Goal: Task Accomplishment & Management: Complete application form

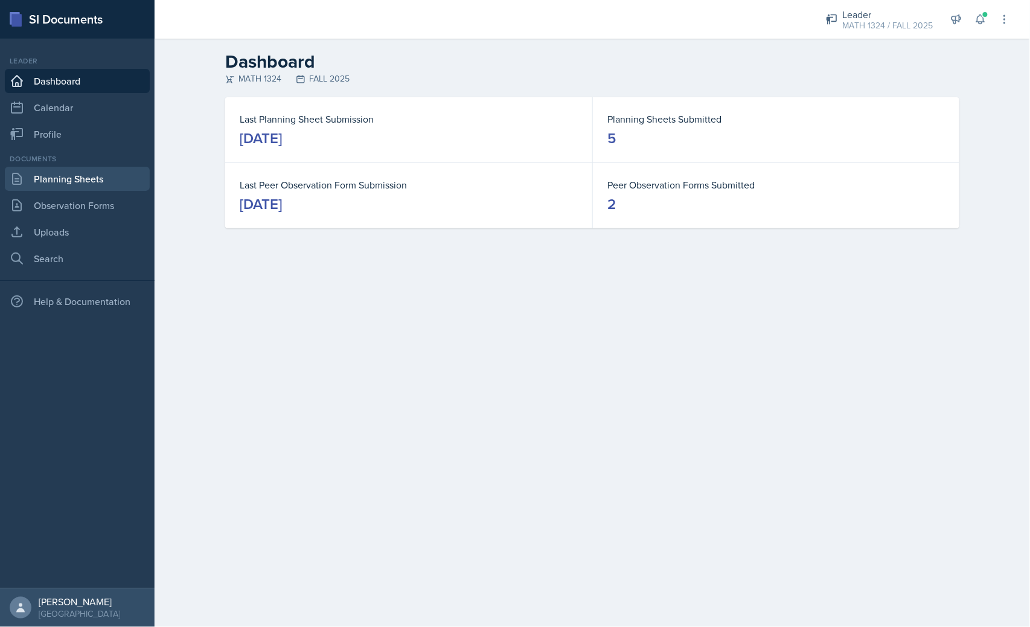
click at [95, 168] on link "Planning Sheets" at bounding box center [77, 179] width 145 height 24
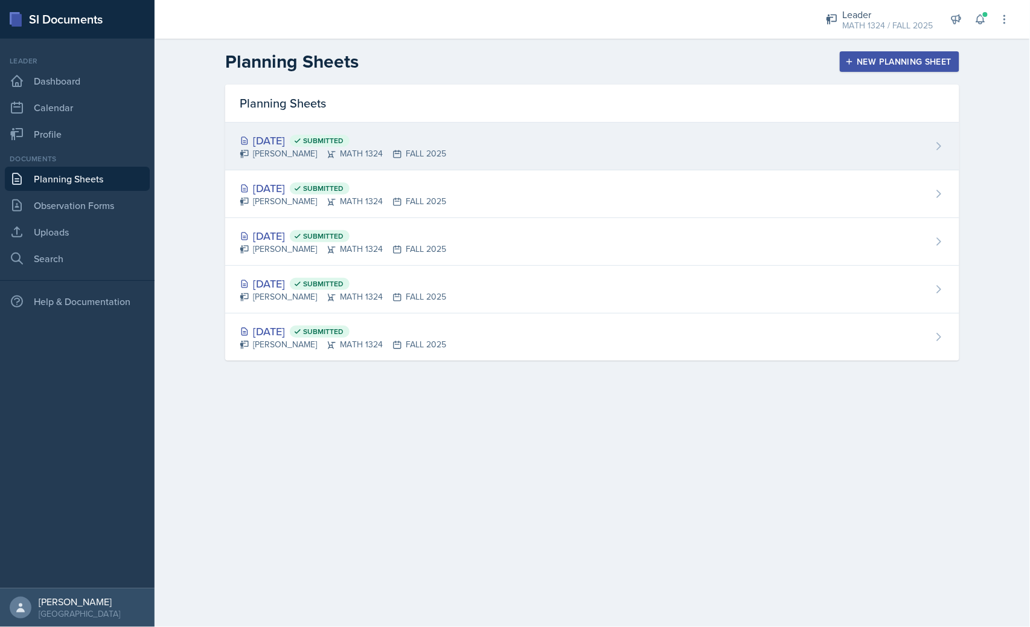
click at [508, 157] on div "[DATE] Submitted [PERSON_NAME] MATH 1324 FALL 2025" at bounding box center [592, 147] width 734 height 48
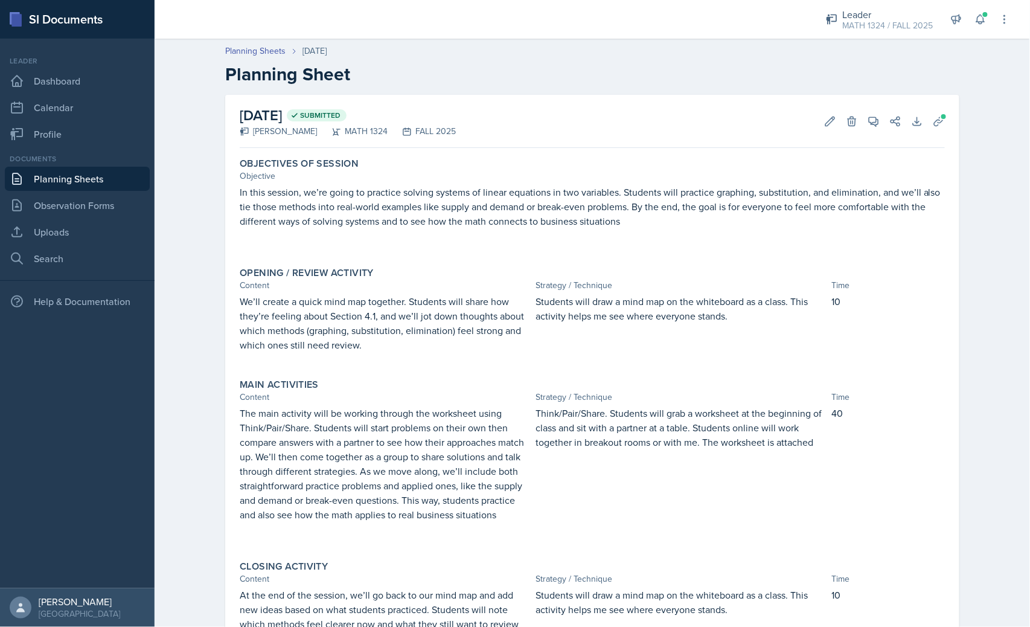
click at [481, 208] on p "In this session, we’re going to practice solving systems of linear equations in…" at bounding box center [592, 206] width 705 height 43
click at [477, 193] on p "In this session, we’re going to practice solving systems of linear equations in…" at bounding box center [592, 206] width 705 height 43
click at [474, 190] on p "In this session, we’re going to practice solving systems of linear equations in…" at bounding box center [592, 206] width 705 height 43
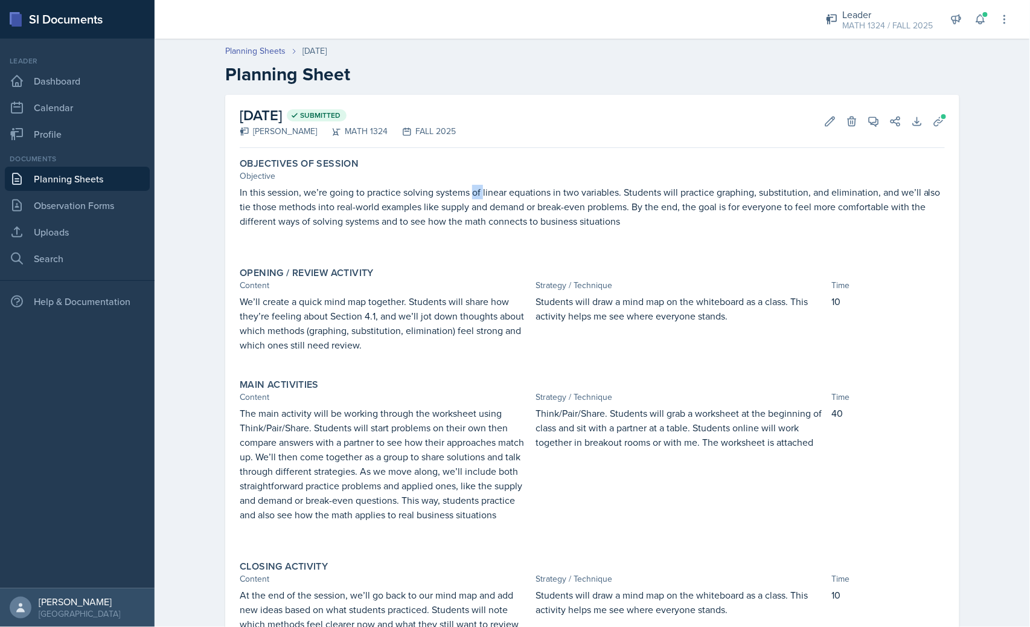
click at [474, 190] on p "In this session, we’re going to practice solving systems of linear equations in…" at bounding box center [592, 206] width 705 height 43
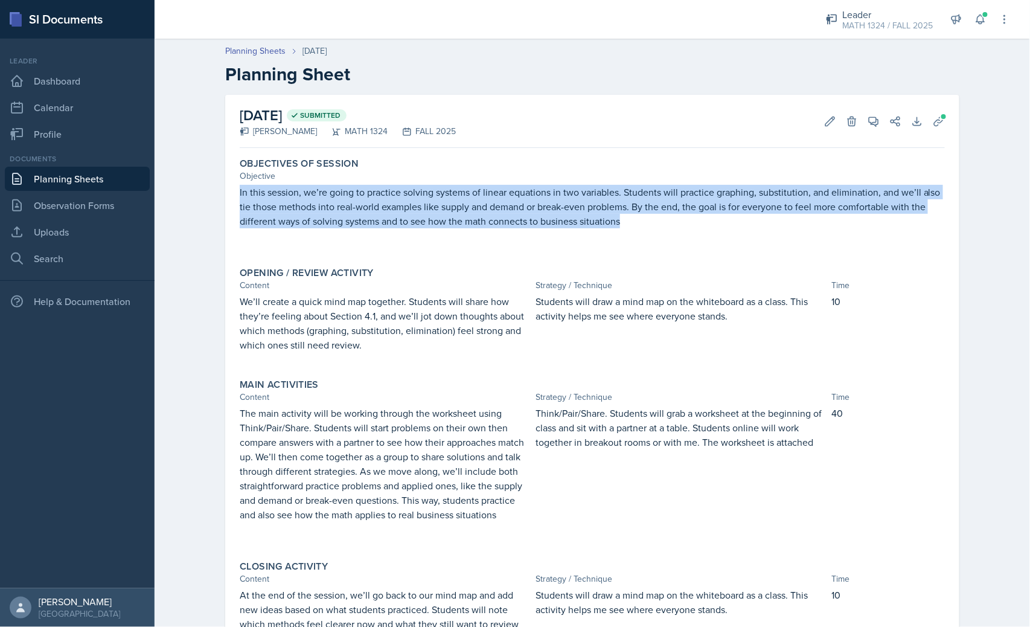
click at [474, 190] on p "In this session, we’re going to practice solving systems of linear equations in…" at bounding box center [592, 206] width 705 height 43
copy p "In this session, we’re going to practice solving systems of linear equations in…"
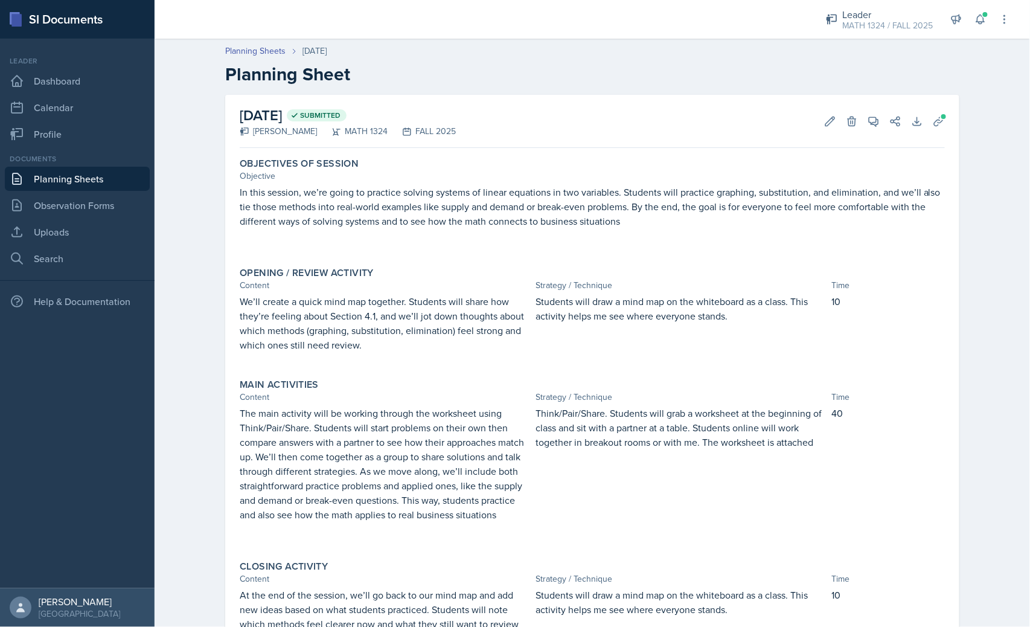
click at [405, 328] on p "We’ll create a quick mind map together. Students will share how they’re feeling…" at bounding box center [385, 323] width 291 height 58
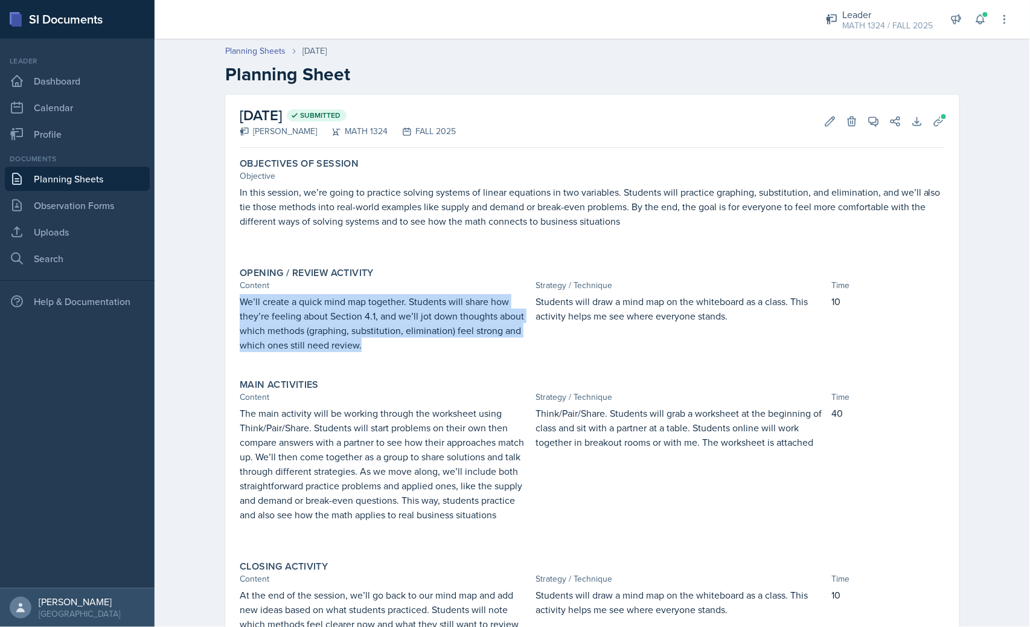
drag, startPoint x: 235, startPoint y: 295, endPoint x: 393, endPoint y: 351, distance: 167.5
click at [393, 351] on div "Opening / Review Activity Content Strategy / Technique Time We’ll create a quic…" at bounding box center [592, 315] width 715 height 107
copy p "We’ll create a quick mind map together. Students will share how they’re feeling…"
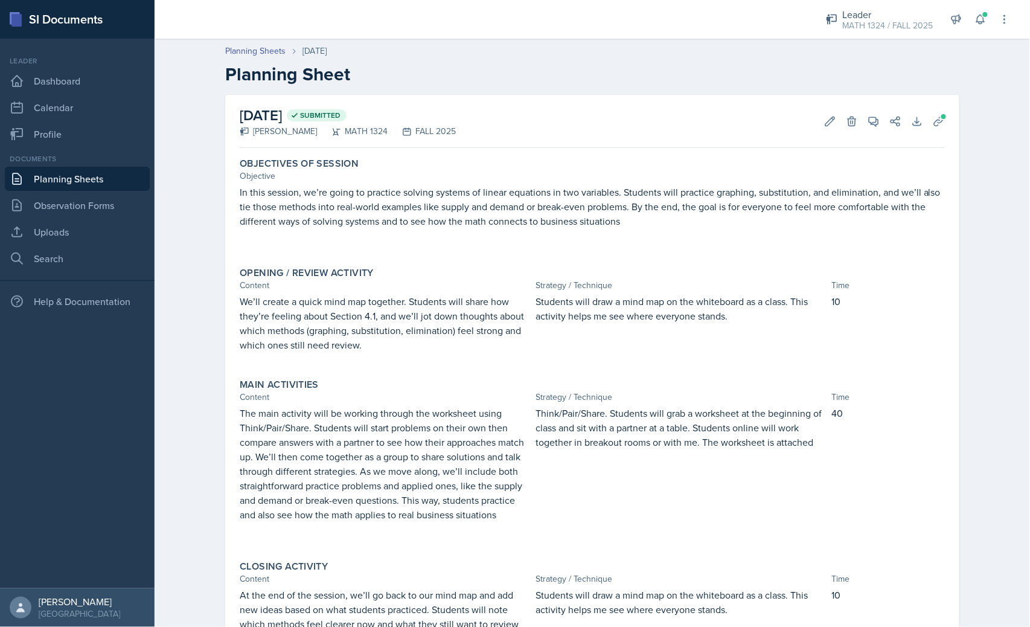
click at [654, 319] on p "Students will draw a mind map on the whiteboard as a class. This activity helps…" at bounding box center [680, 308] width 291 height 29
click at [653, 318] on p "Students will draw a mind map on the whiteboard as a class. This activity helps…" at bounding box center [680, 308] width 291 height 29
copy div "Students will draw a mind map on the whiteboard as a class. This activity helps…"
click at [672, 426] on p "Think/Pair/Share. Students will grab a worksheet at the beginning of class and …" at bounding box center [680, 427] width 291 height 43
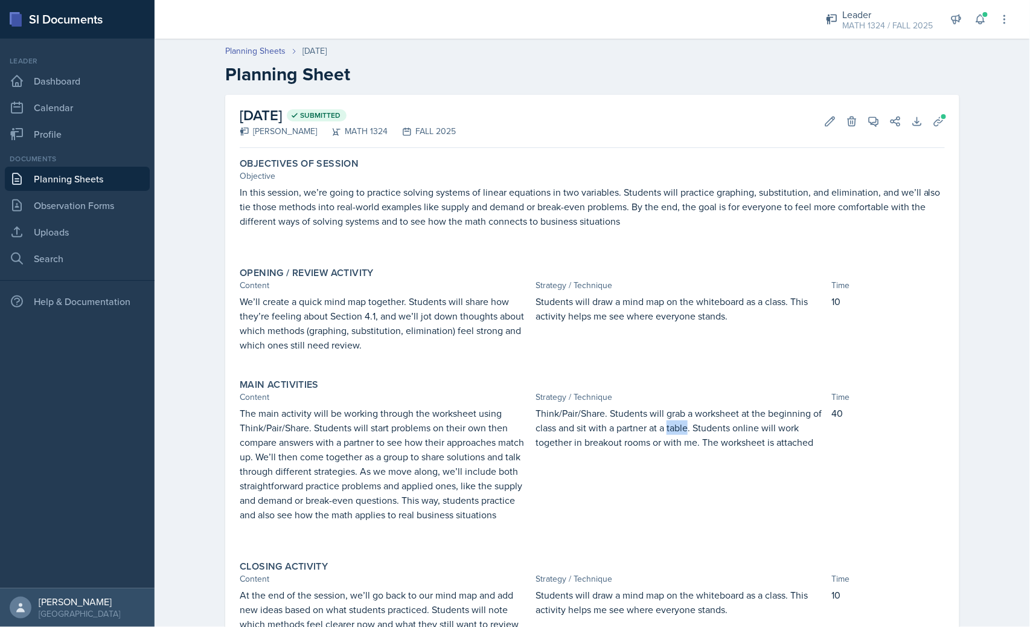
click at [672, 426] on p "Think/Pair/Share. Students will grab a worksheet at the beginning of class and …" at bounding box center [680, 427] width 291 height 43
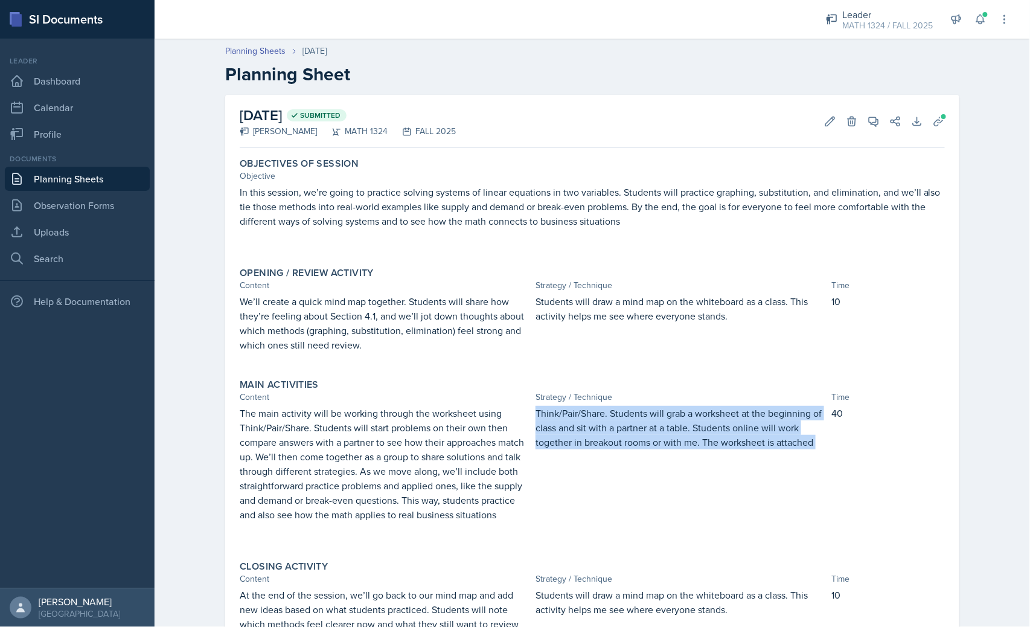
click at [672, 425] on p "Think/Pair/Share. Students will grab a worksheet at the beginning of class and …" at bounding box center [680, 427] width 291 height 43
copy div "Think/Pair/Share. Students will grab a worksheet at the beginning of class and …"
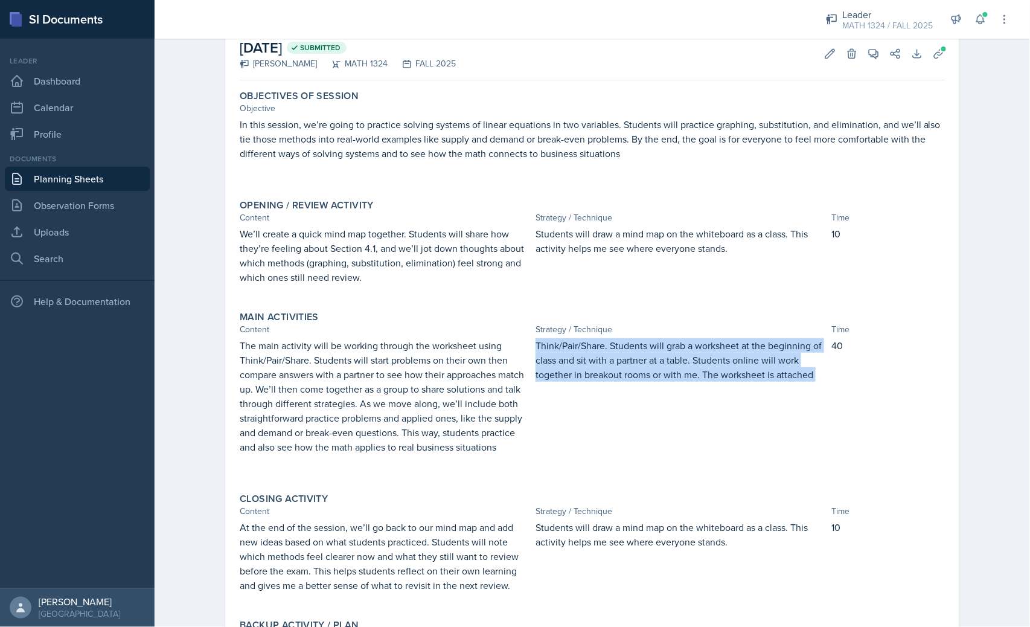
scroll to position [164, 0]
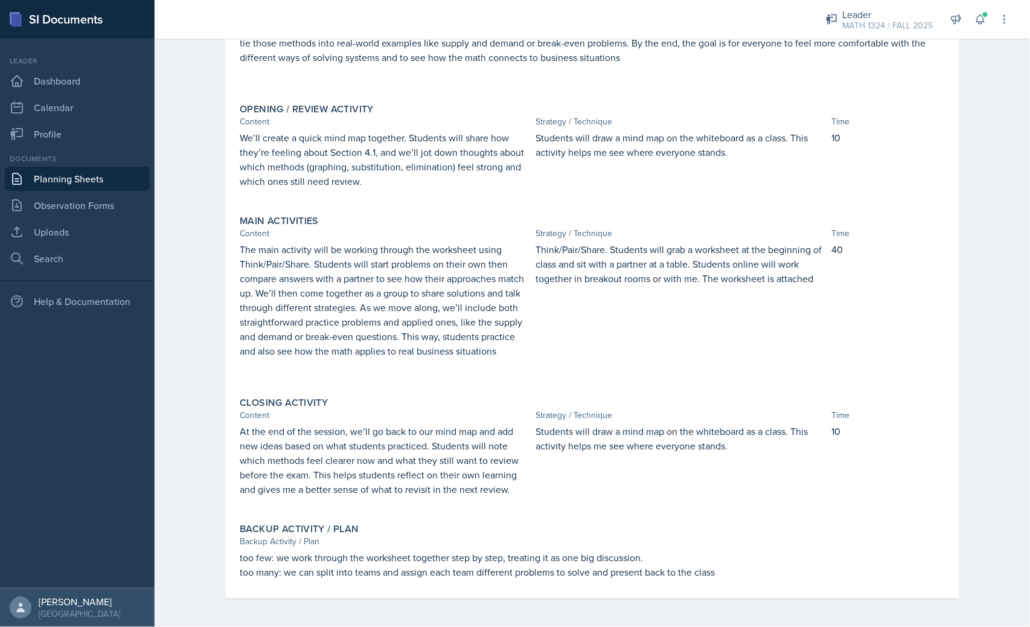
click at [421, 462] on p "At the end of the session, we’ll go back to our mind map and add new ideas base…" at bounding box center [385, 460] width 291 height 72
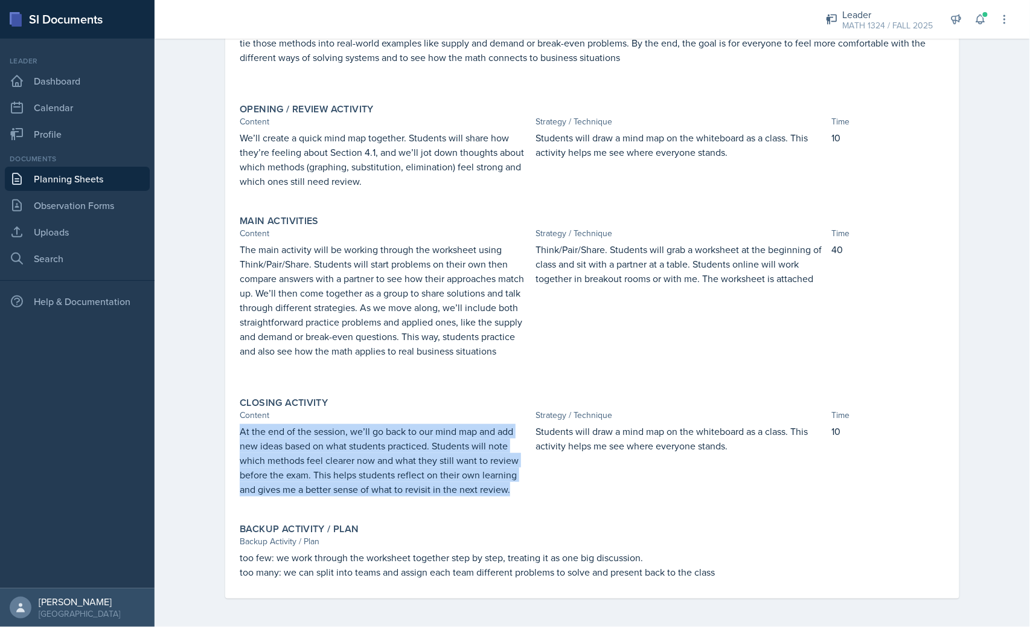
click at [421, 461] on p "At the end of the session, we’ll go back to our mind map and add new ideas base…" at bounding box center [385, 460] width 291 height 72
copy p "At the end of the session, we’ll go back to our mind map and add new ideas base…"
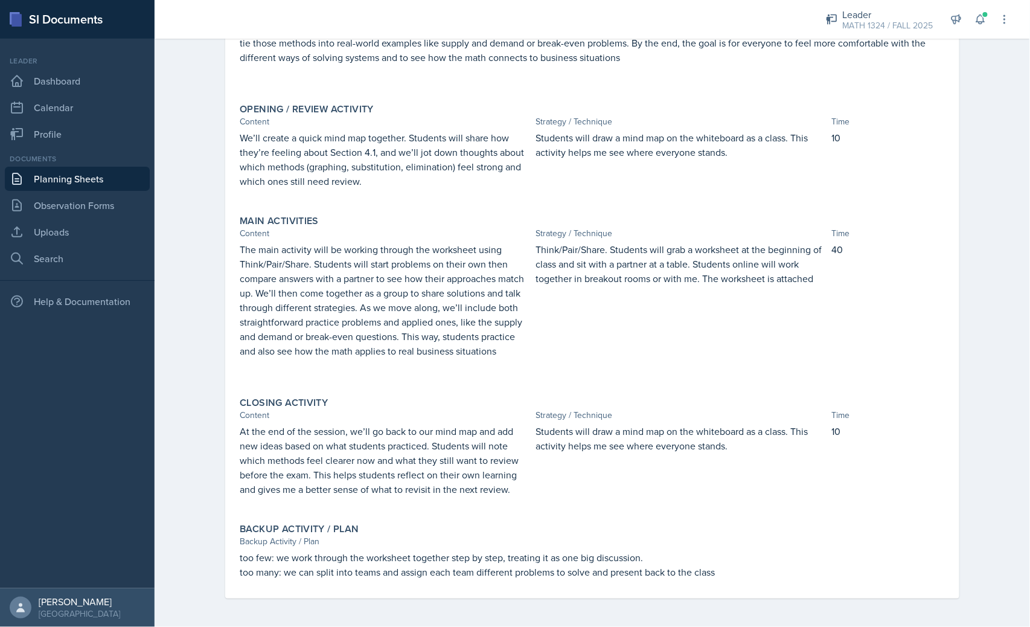
click at [608, 418] on div "Strategy / Technique" at bounding box center [680, 415] width 291 height 13
click at [611, 418] on div "Strategy / Technique" at bounding box center [680, 415] width 291 height 13
click at [614, 438] on p "Students will draw a mind map on the whiteboard as a class. This activity helps…" at bounding box center [680, 438] width 291 height 29
click at [616, 438] on p "Students will draw a mind map on the whiteboard as a class. This activity helps…" at bounding box center [680, 438] width 291 height 29
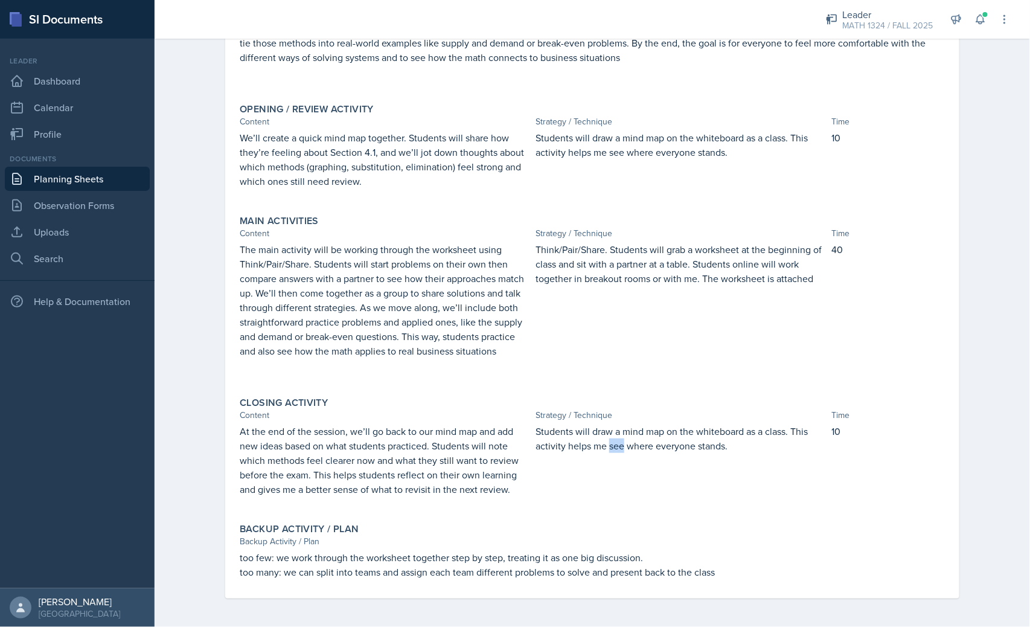
click at [616, 438] on p "Students will draw a mind map on the whiteboard as a class. This activity helps…" at bounding box center [680, 438] width 291 height 29
copy p "Students will draw a mind map on the whiteboard as a class. This activity helps…"
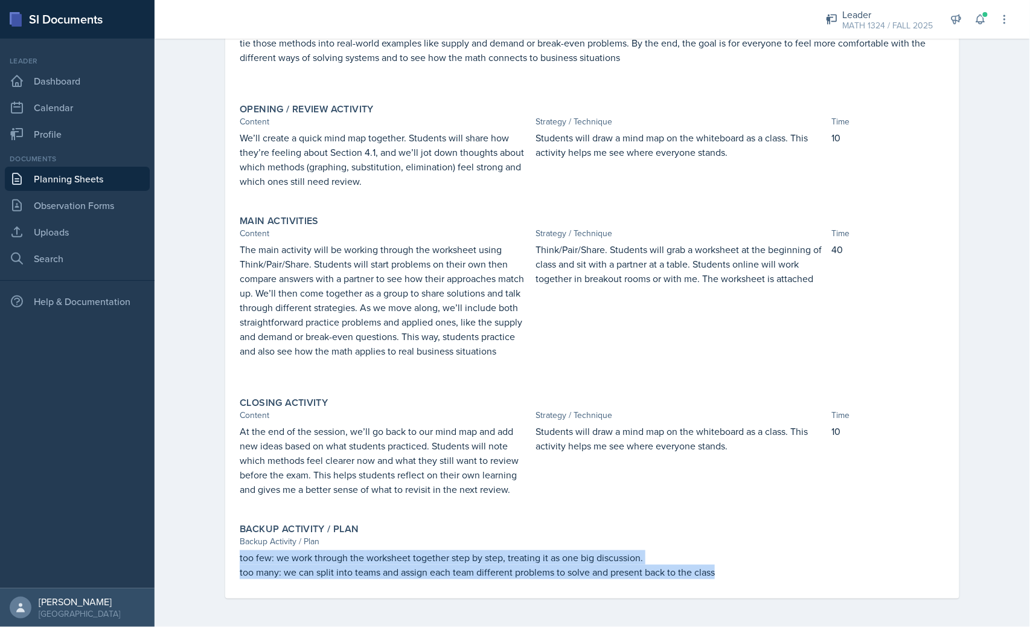
drag, startPoint x: 721, startPoint y: 572, endPoint x: 226, endPoint y: 558, distance: 495.8
click at [226, 558] on div "[DATE] Submitted [PERSON_NAME] MATH 1324 FALL 2025 Edit Delete View Comments Co…" at bounding box center [592, 264] width 734 height 667
copy div "too few: we work through the worksheet together step by step, treating it as on…"
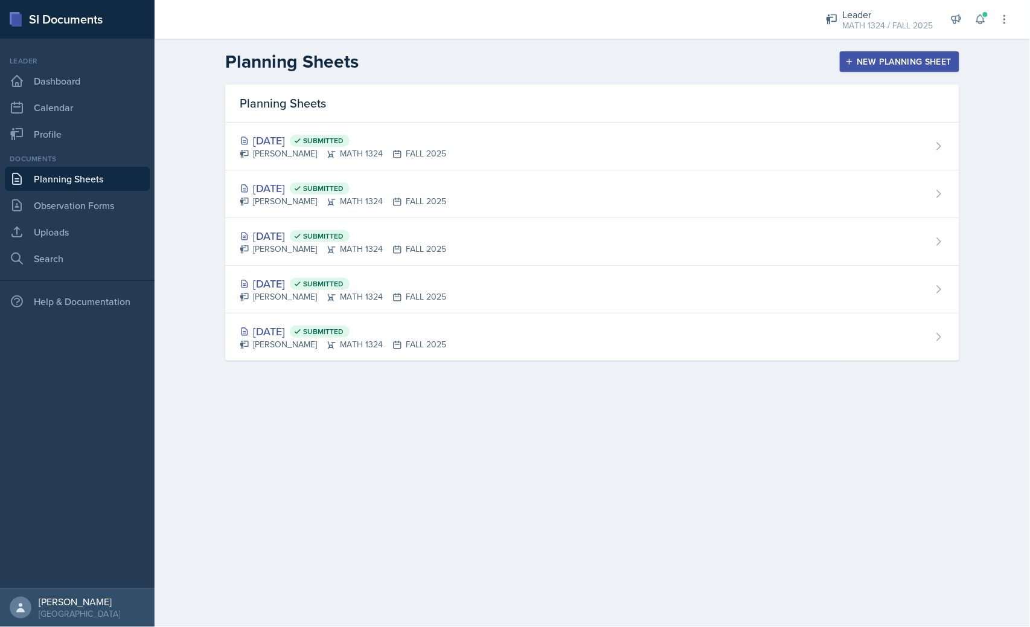
click at [858, 55] on button "New Planning Sheet" at bounding box center [900, 61] width 120 height 21
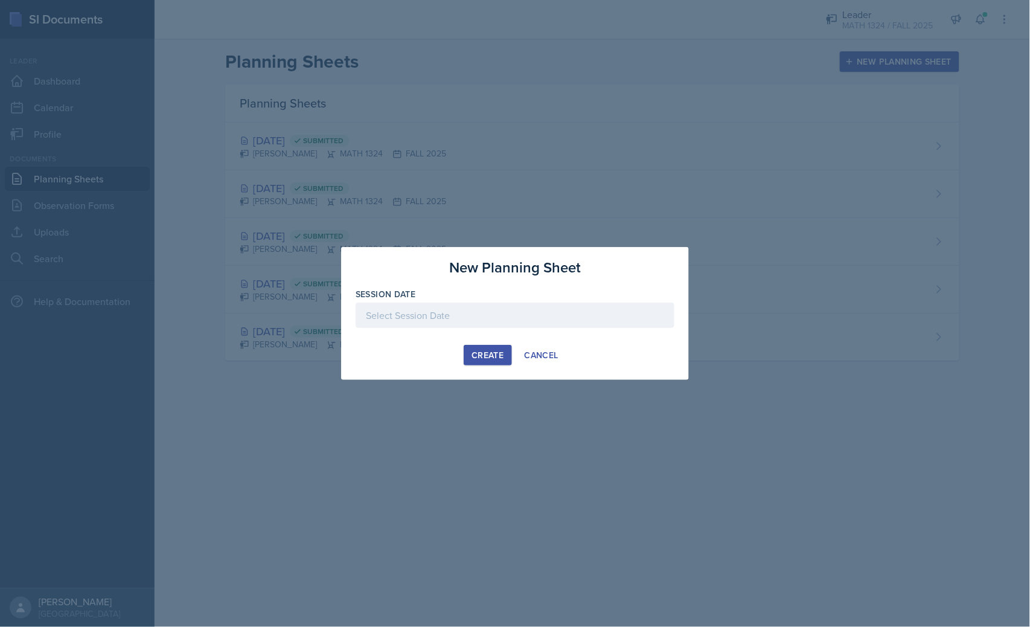
click at [507, 317] on div at bounding box center [515, 314] width 319 height 25
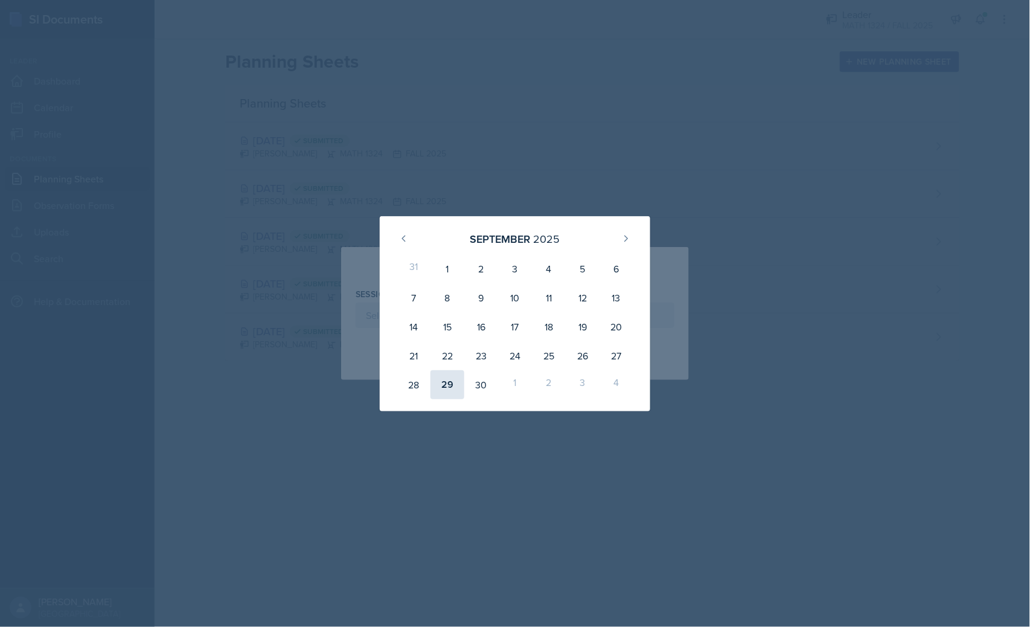
click at [444, 381] on div "29" at bounding box center [447, 384] width 34 height 29
type input "September 29th, 2025"
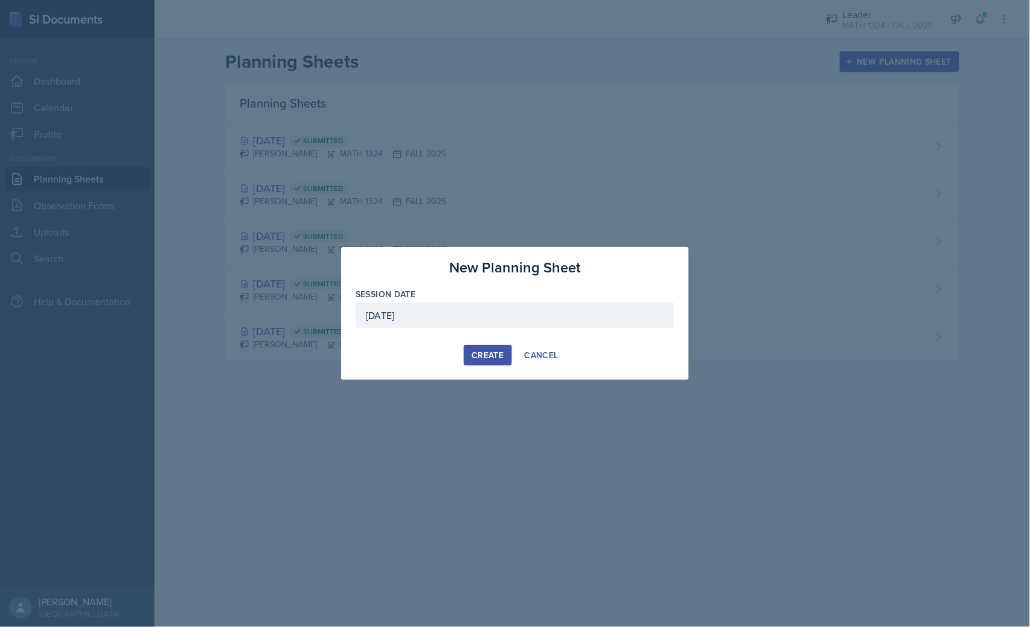
click at [508, 351] on button "Create" at bounding box center [488, 355] width 48 height 21
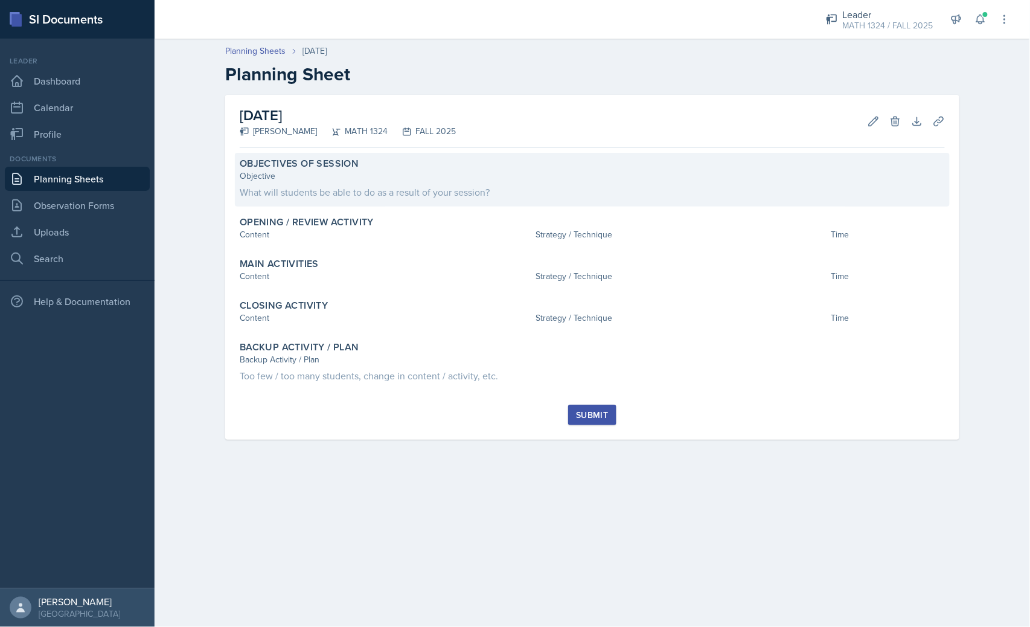
click at [298, 185] on div "What will students be able to do as a result of your session?" at bounding box center [592, 192] width 705 height 14
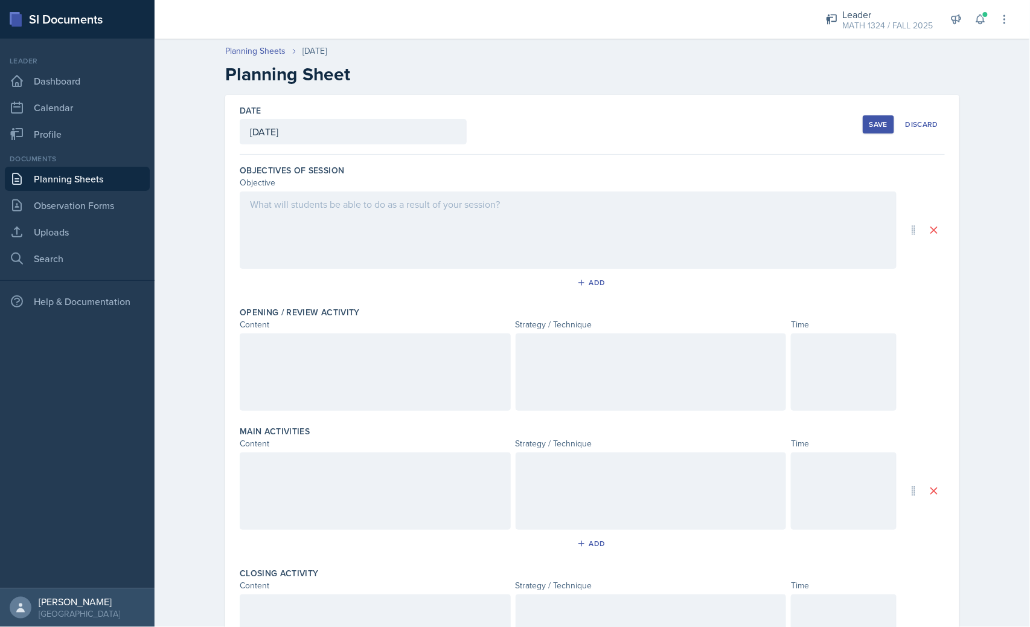
click at [326, 222] on div at bounding box center [568, 229] width 657 height 77
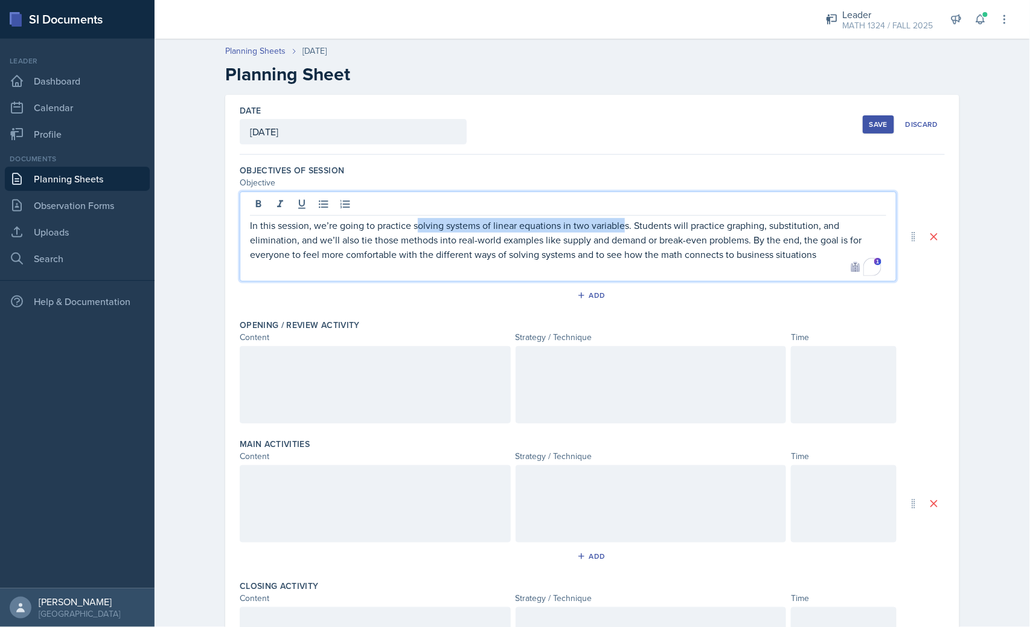
drag, startPoint x: 622, startPoint y: 225, endPoint x: 420, endPoint y: 219, distance: 202.9
click at [414, 229] on p "In this session, we’re going to practice solving systems of linear equations in…" at bounding box center [568, 239] width 636 height 43
click at [629, 231] on p "In this session, we’re going to practice solving systems of linear equations in…" at bounding box center [568, 239] width 636 height 43
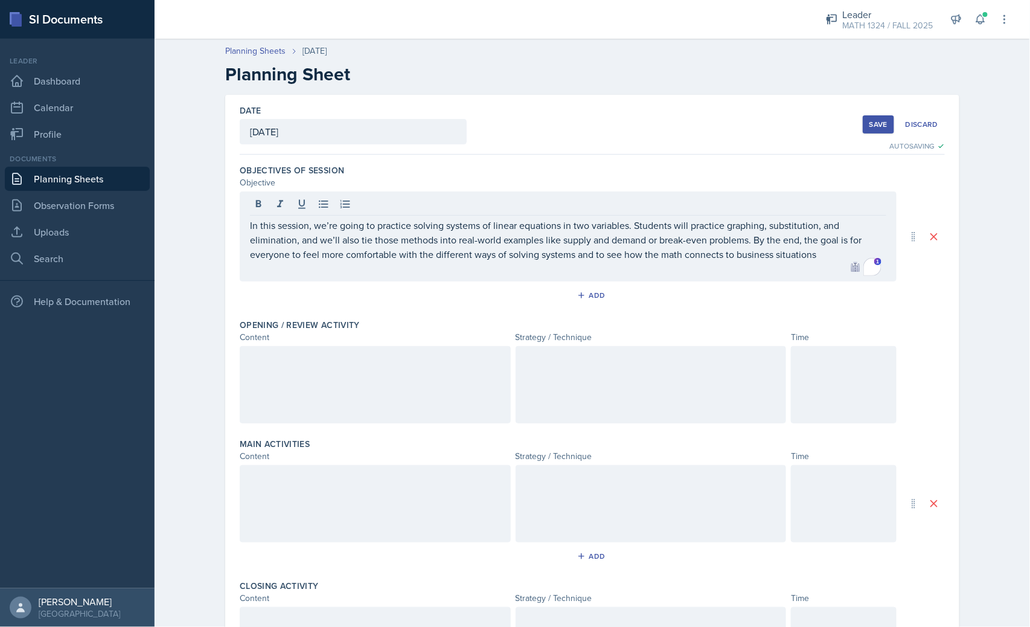
drag, startPoint x: 324, startPoint y: 342, endPoint x: 341, endPoint y: 309, distance: 37.5
click at [323, 341] on div "Content" at bounding box center [375, 337] width 271 height 13
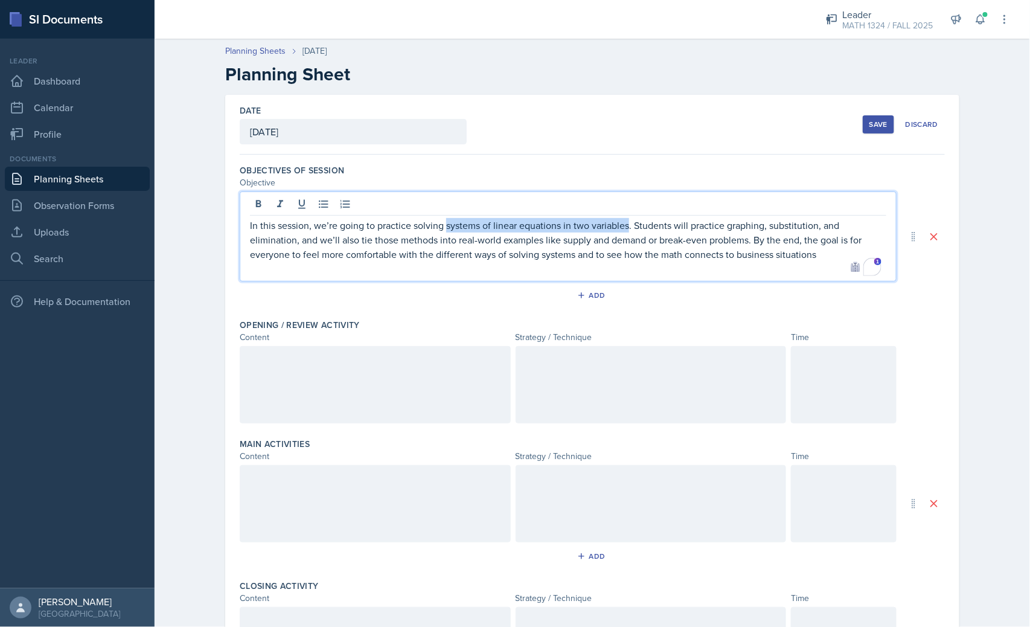
drag, startPoint x: 625, startPoint y: 208, endPoint x: 442, endPoint y: 231, distance: 184.3
click at [442, 231] on p "In this session, we’re going to practice solving systems of linear equations in…" at bounding box center [568, 239] width 636 height 43
paste div "To enrich screen reader interactions, please activate Accessibility in Grammarl…"
click at [502, 232] on p "In this session, we’re going to practice solving Systems of Linear Equations an…" at bounding box center [568, 240] width 636 height 44
click at [682, 222] on p "In this session, we’re going to practice solving Systems of Linear Equations an…" at bounding box center [568, 240] width 636 height 44
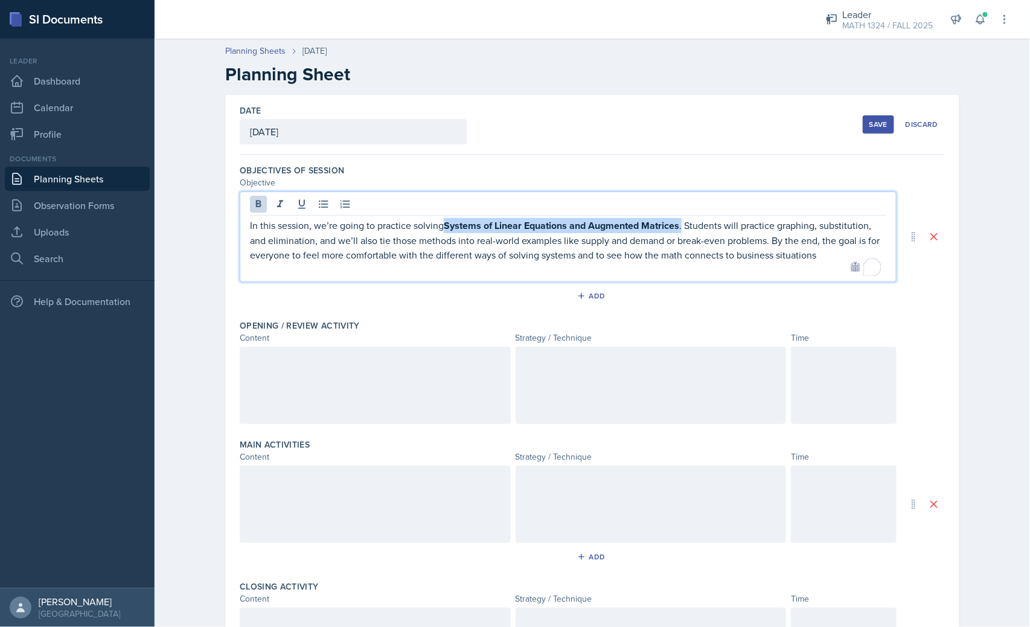
drag, startPoint x: 442, startPoint y: 226, endPoint x: 680, endPoint y: 222, distance: 237.9
click at [680, 222] on p "In this session, we’re going to practice solving Systems of Linear Equations an…" at bounding box center [568, 240] width 636 height 44
click at [616, 272] on p "To enrich screen reader interactions, please activate Accessibility in Grammarl…" at bounding box center [568, 268] width 636 height 14
click at [444, 228] on p "In this session, we’re going to practice solving Systems of Linear Equations an…" at bounding box center [568, 239] width 636 height 43
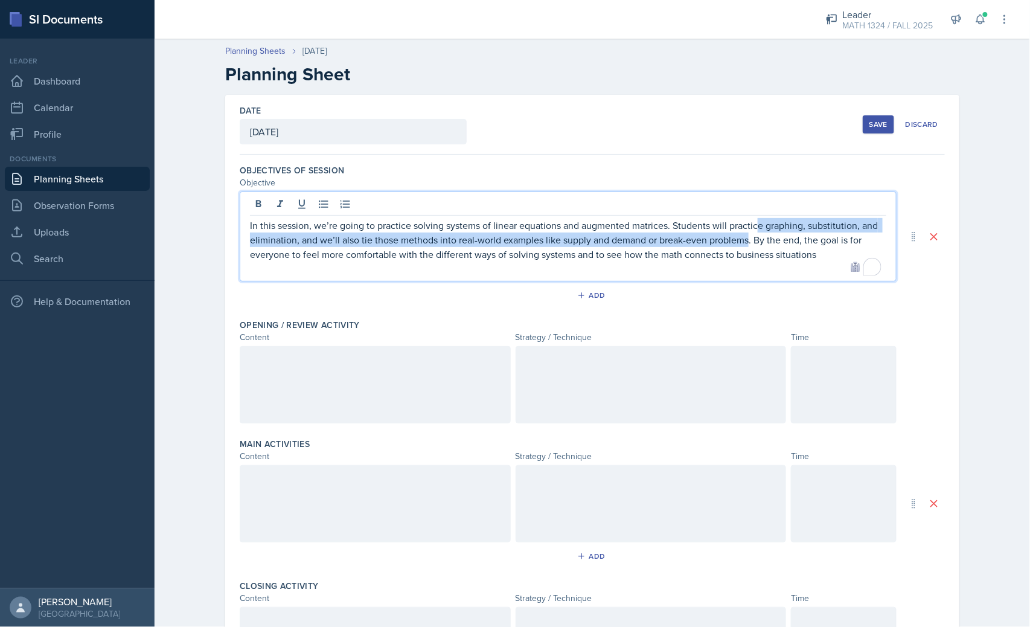
drag, startPoint x: 743, startPoint y: 238, endPoint x: 751, endPoint y: 224, distance: 16.5
click at [751, 224] on p "In this session, we’re going to practice solving systems of linear equations an…" at bounding box center [568, 239] width 636 height 43
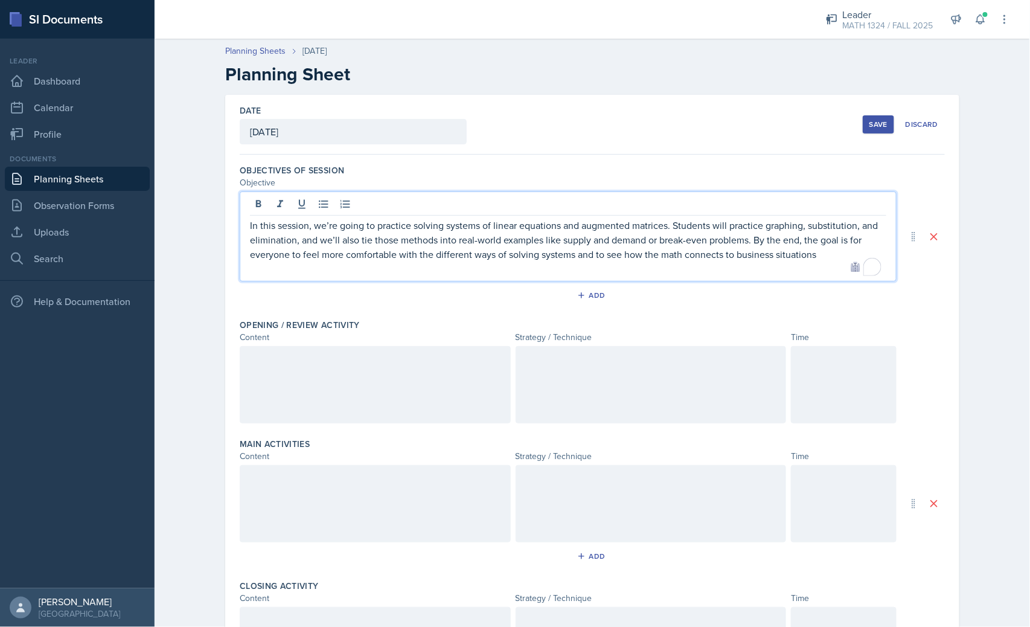
click at [642, 250] on p "In this session, we’re going to practice solving systems of linear equations an…" at bounding box center [568, 239] width 636 height 43
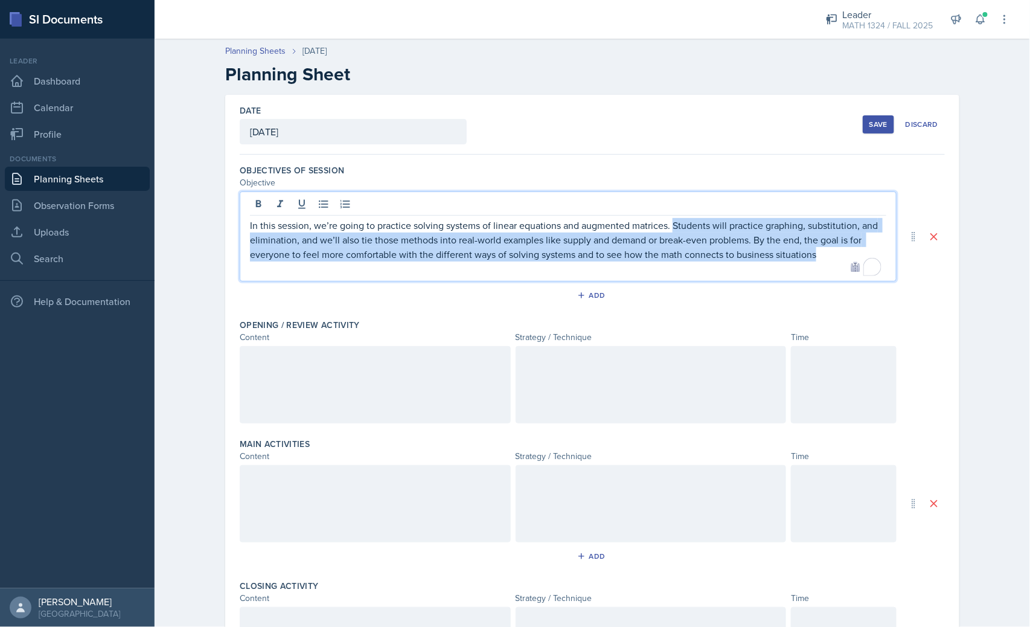
drag, startPoint x: 817, startPoint y: 257, endPoint x: 670, endPoint y: 222, distance: 151.5
click at [670, 222] on p "In this session, we’re going to practice solving systems of linear equations an…" at bounding box center [568, 239] width 636 height 43
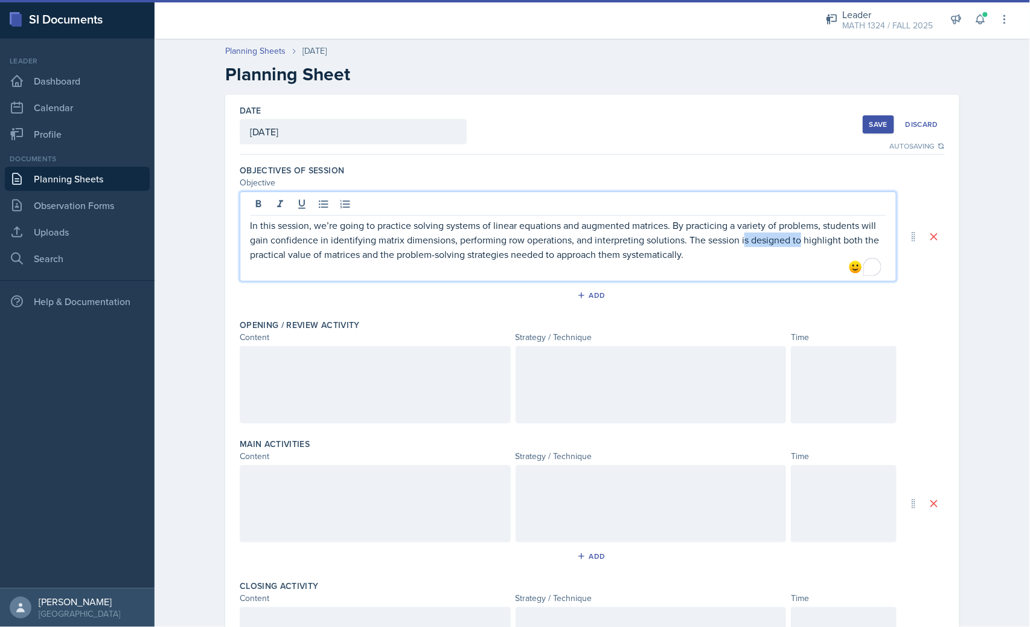
drag, startPoint x: 794, startPoint y: 240, endPoint x: 737, endPoint y: 242, distance: 57.4
click at [737, 242] on p "In this session, we’re going to practice solving systems of linear equations an…" at bounding box center [568, 239] width 636 height 43
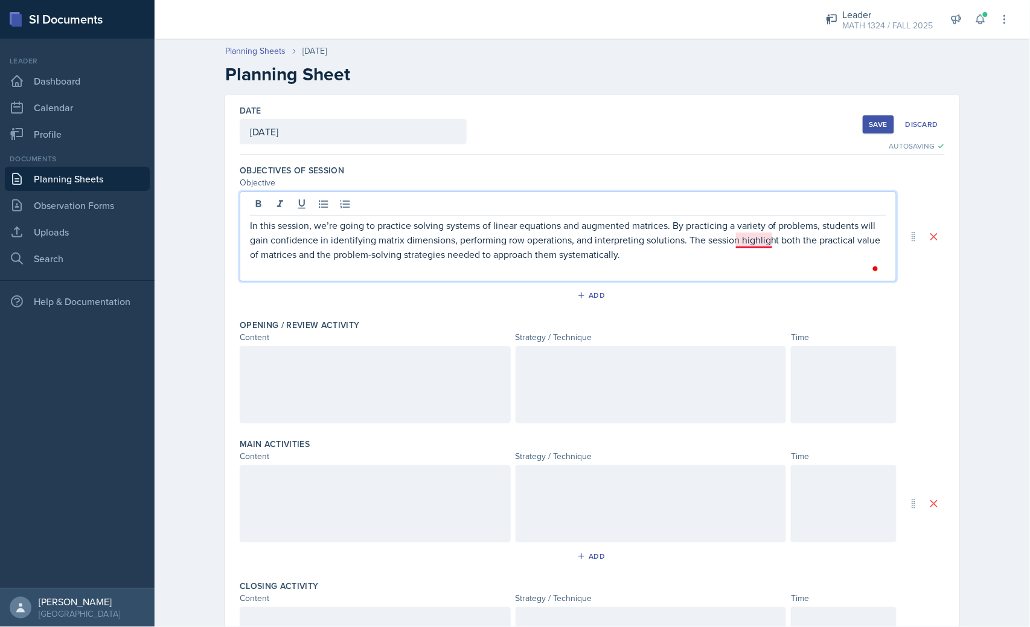
click at [768, 242] on p "In this session, we’re going to practice solving systems of linear equations an…" at bounding box center [568, 239] width 636 height 43
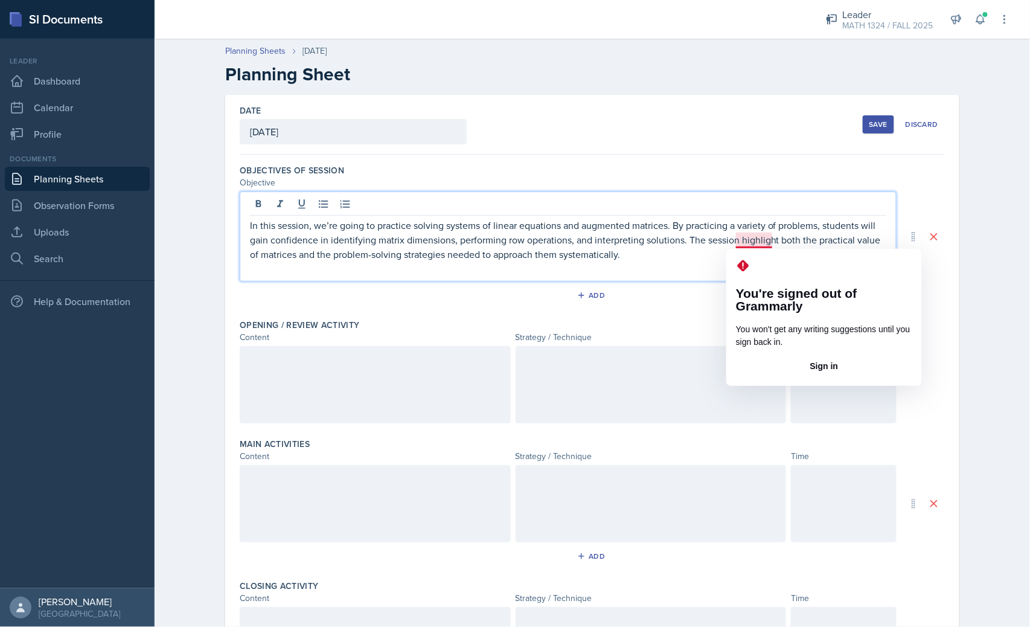
click at [773, 243] on p "In this session, we’re going to practice solving systems of linear equations an…" at bounding box center [568, 239] width 636 height 43
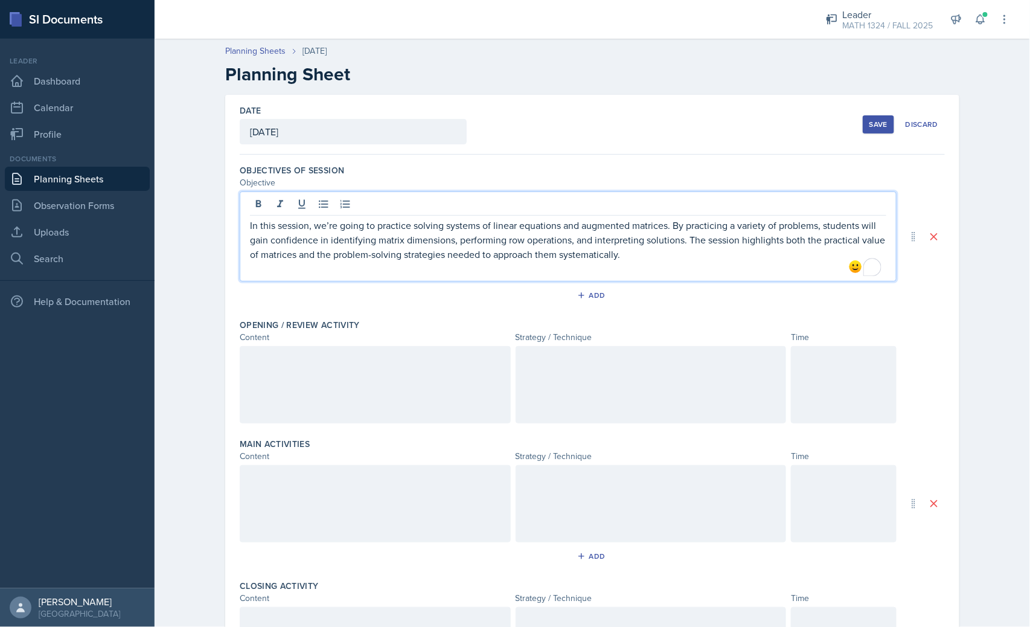
click at [628, 254] on p "In this session, we’re going to practice solving systems of linear equations an…" at bounding box center [568, 239] width 636 height 43
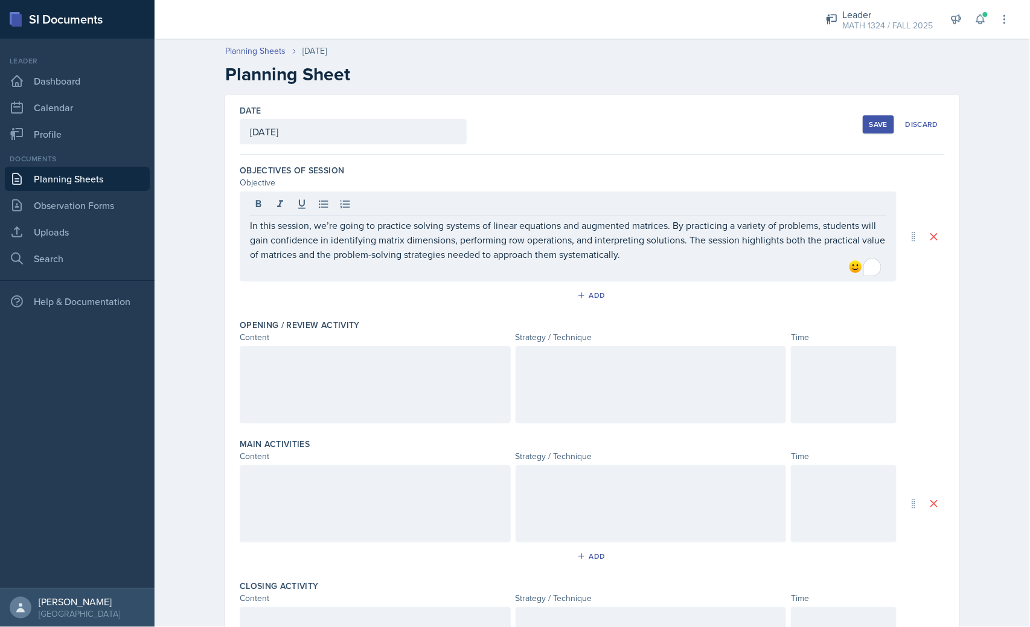
drag, startPoint x: 421, startPoint y: 375, endPoint x: 455, endPoint y: 333, distance: 53.6
click at [421, 374] on div at bounding box center [375, 384] width 271 height 77
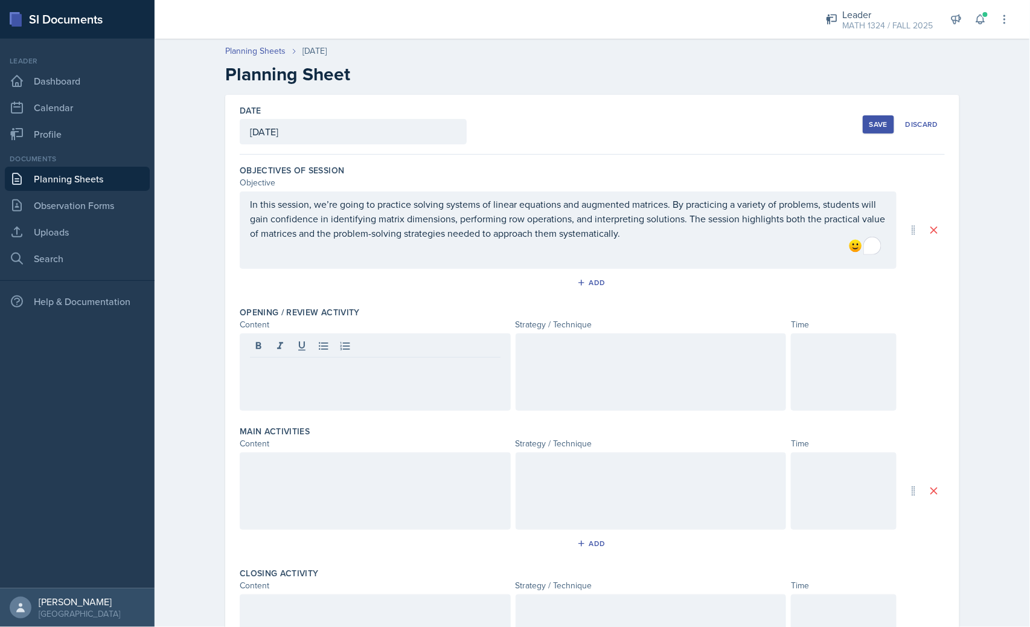
click at [332, 377] on div at bounding box center [375, 371] width 271 height 77
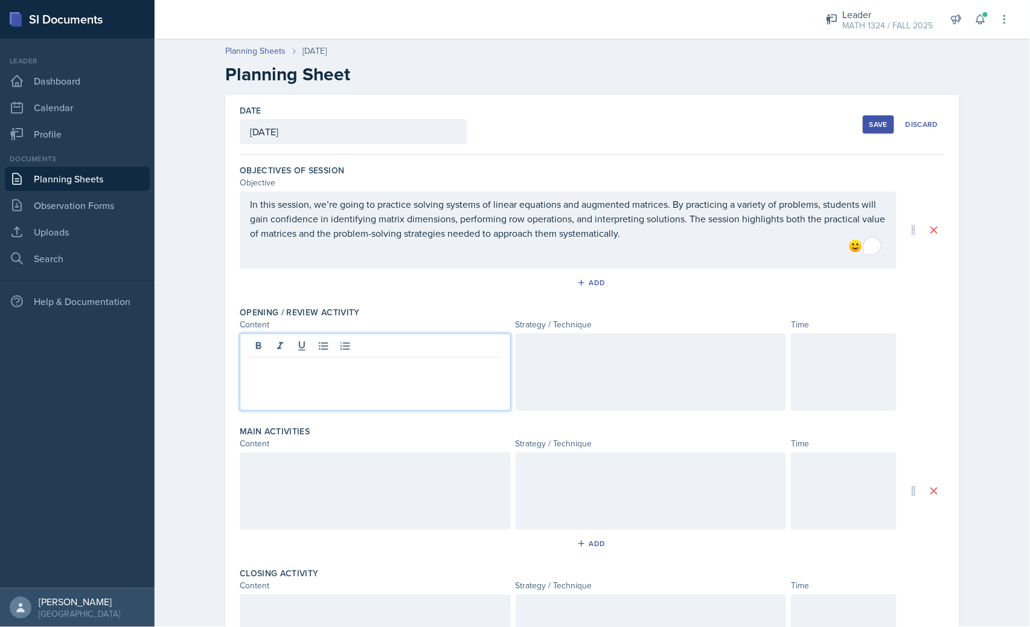
paste div
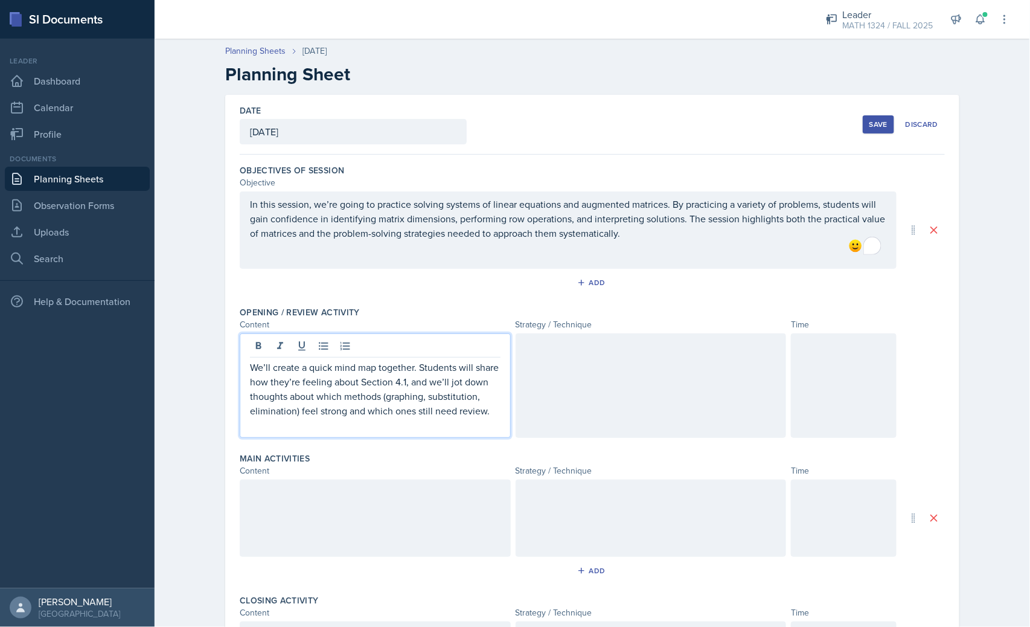
click at [400, 383] on p "We’ll create a quick mind map together. Students will share how they’re feeling…" at bounding box center [375, 389] width 251 height 58
drag, startPoint x: 295, startPoint y: 410, endPoint x: 377, endPoint y: 391, distance: 84.9
click at [377, 391] on p "We’ll create a quick mind map together. Students will share how they’re feeling…" at bounding box center [375, 389] width 251 height 58
click at [717, 377] on div at bounding box center [651, 385] width 271 height 104
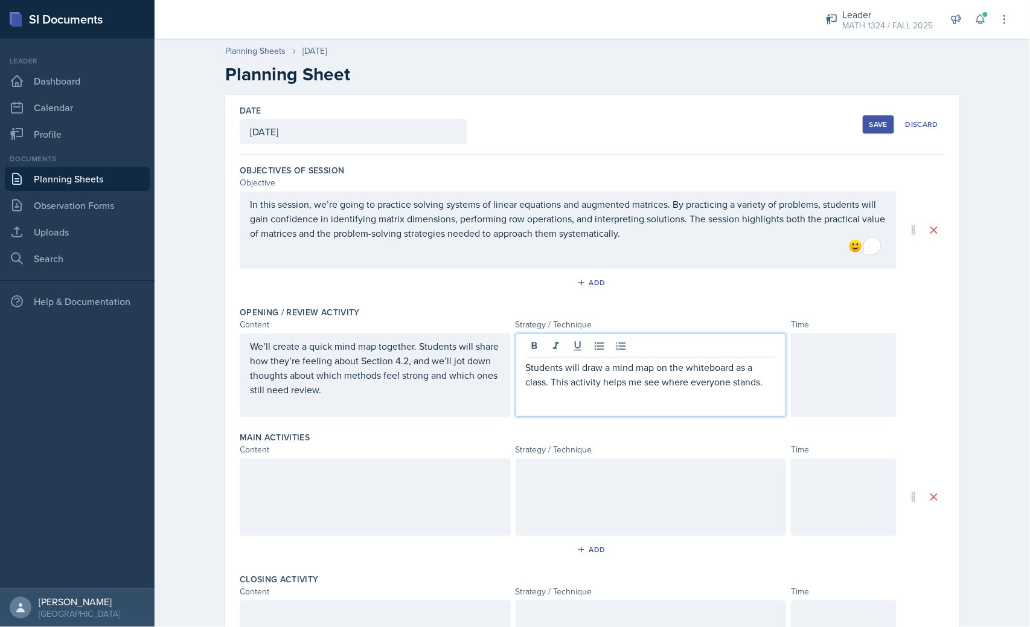
click at [819, 374] on div at bounding box center [844, 374] width 106 height 83
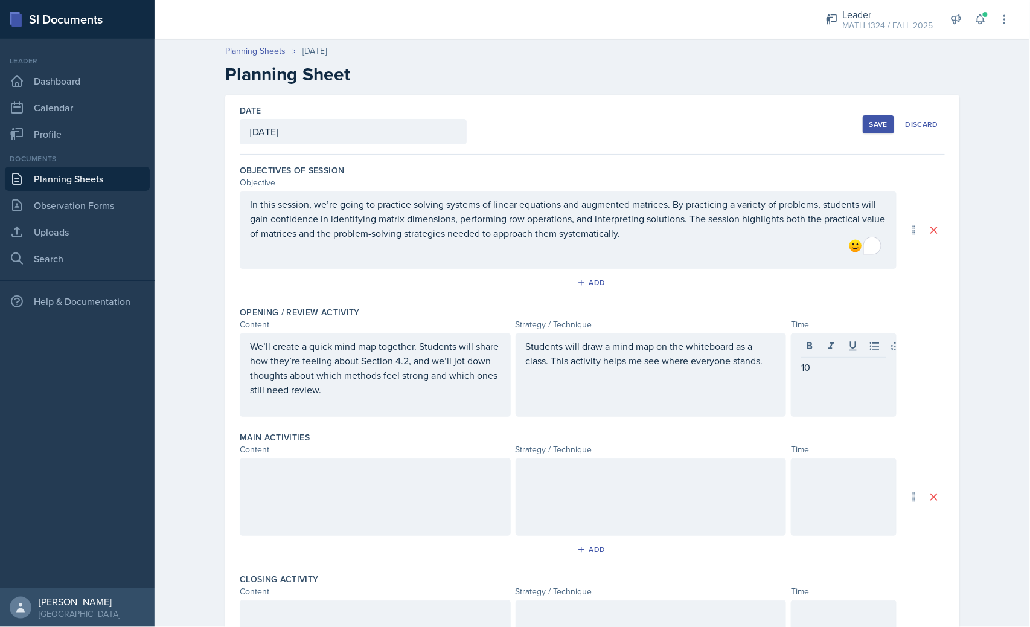
drag, startPoint x: 345, startPoint y: 495, endPoint x: 361, endPoint y: 473, distance: 27.2
click at [345, 496] on div at bounding box center [375, 496] width 271 height 77
click at [327, 522] on div at bounding box center [375, 496] width 271 height 77
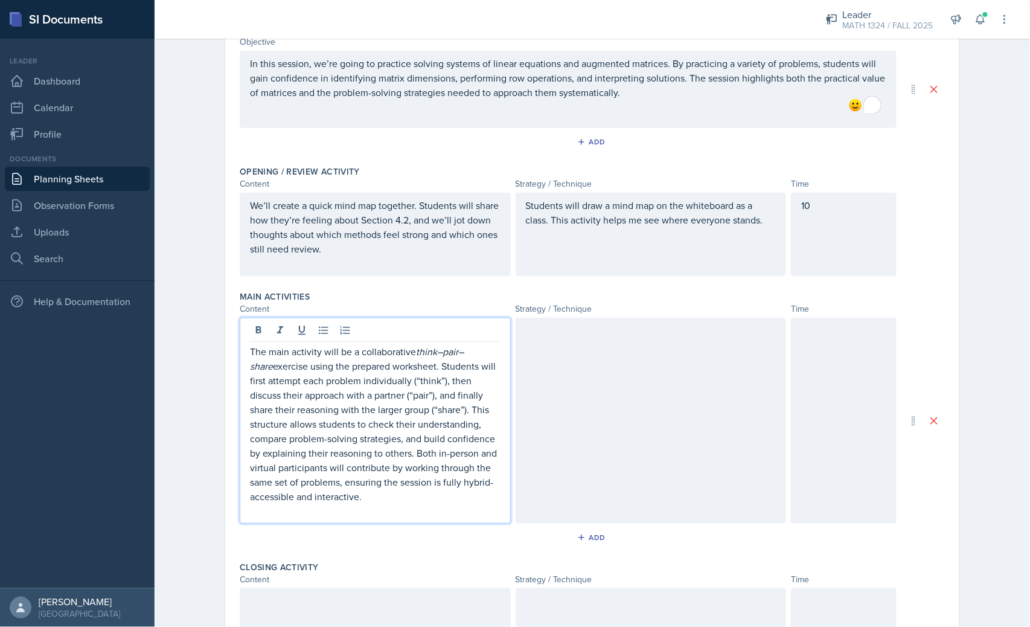
scroll to position [154, 0]
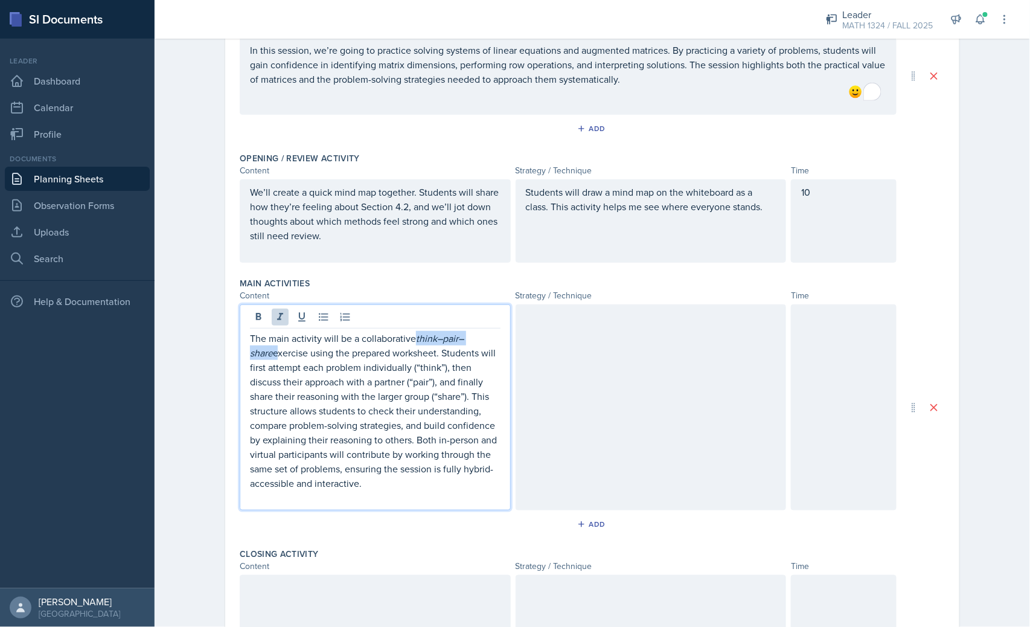
drag, startPoint x: 412, startPoint y: 336, endPoint x: 506, endPoint y: 340, distance: 93.6
click at [506, 340] on div "The main activity will be a collaborative think–pair–share exercise using the p…" at bounding box center [568, 407] width 657 height 206
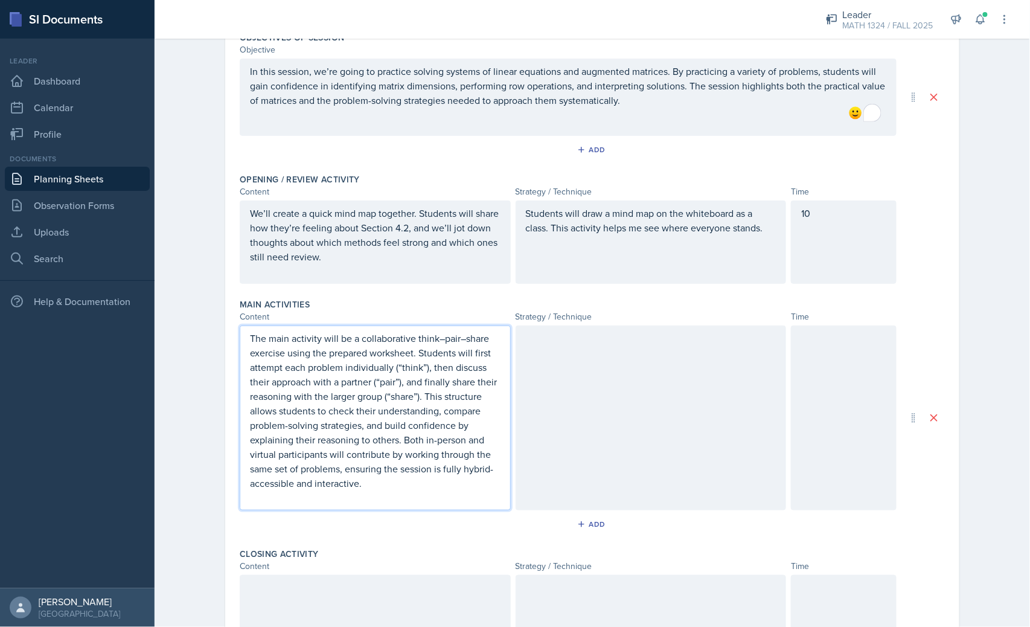
click at [415, 453] on p "The main activity will be a collaborative think–pair–share exercise using the p…" at bounding box center [375, 410] width 251 height 159
drag, startPoint x: 363, startPoint y: 354, endPoint x: 324, endPoint y: 354, distance: 39.8
click at [324, 354] on p "The main activity will be a collaborative think–pair–share exercise using the p…" at bounding box center [375, 410] width 251 height 159
drag, startPoint x: 423, startPoint y: 366, endPoint x: 388, endPoint y: 368, distance: 35.7
click at [388, 368] on p "The main activity will be a collaborative think–pair–share exercise using the a…" at bounding box center [375, 410] width 251 height 159
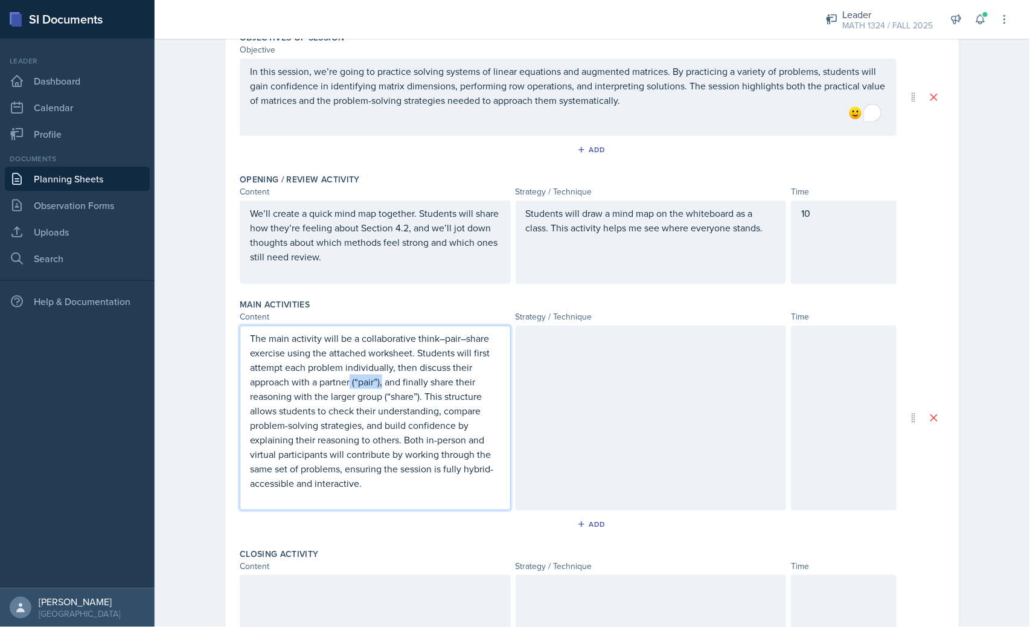
drag, startPoint x: 378, startPoint y: 385, endPoint x: 346, endPoint y: 385, distance: 32.0
click at [346, 385] on p "The main activity will be a collaborative think–pair–share exercise using the a…" at bounding box center [375, 410] width 251 height 159
drag, startPoint x: 372, startPoint y: 400, endPoint x: 278, endPoint y: 393, distance: 93.8
click at [278, 393] on p "The main activity will be a collaborative think–pair–share exercise using the a…" at bounding box center [375, 410] width 251 height 159
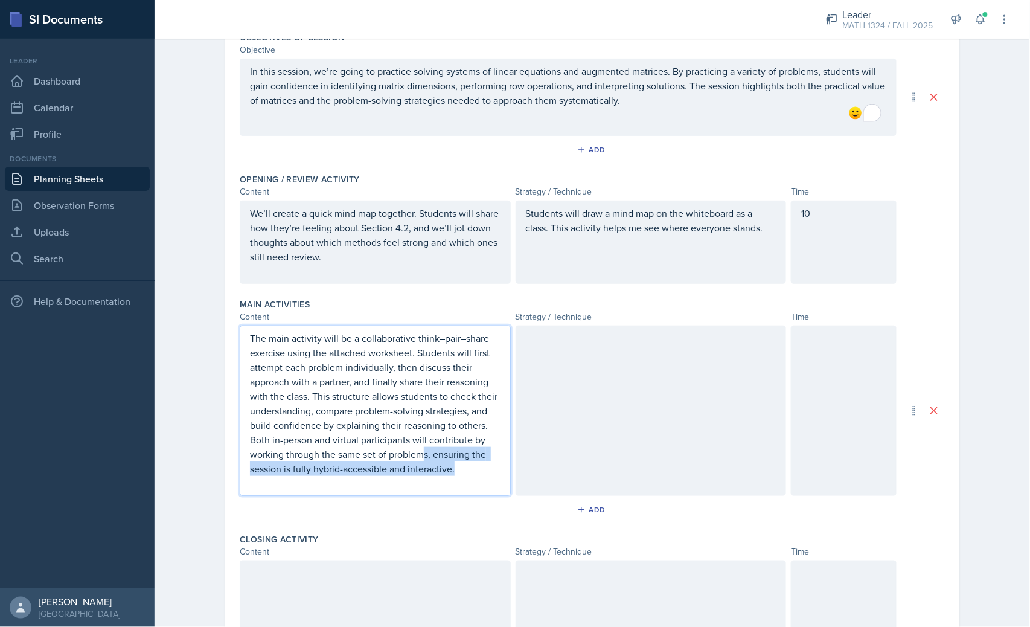
drag, startPoint x: 436, startPoint y: 468, endPoint x: 421, endPoint y: 455, distance: 20.1
click at [421, 455] on p "The main activity will be a collaborative think–pair–share exercise using the a…" at bounding box center [375, 403] width 251 height 145
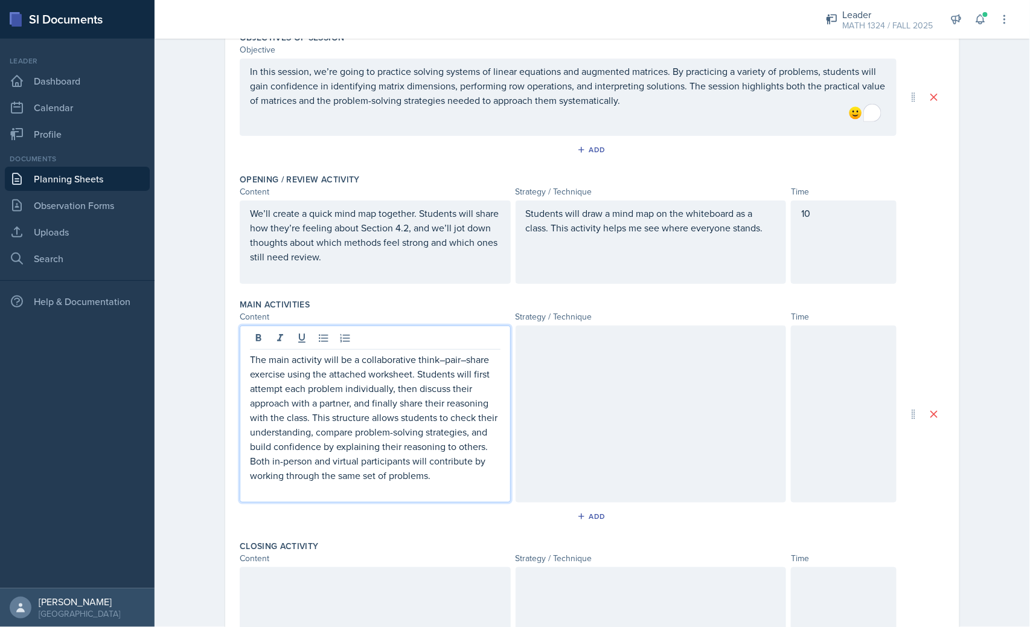
scroll to position [154, 0]
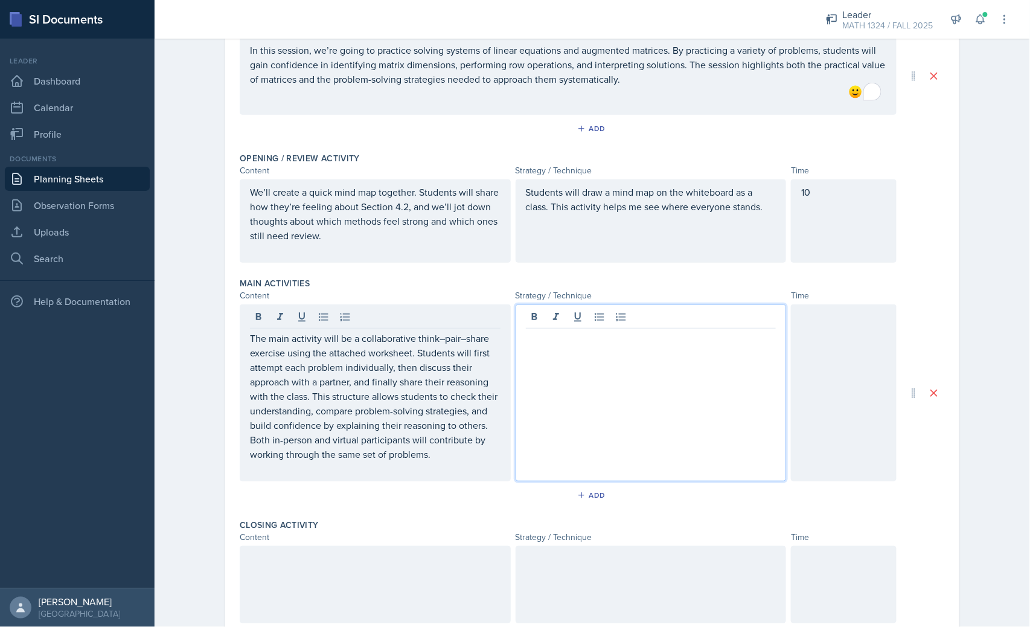
click at [684, 324] on div at bounding box center [651, 392] width 271 height 177
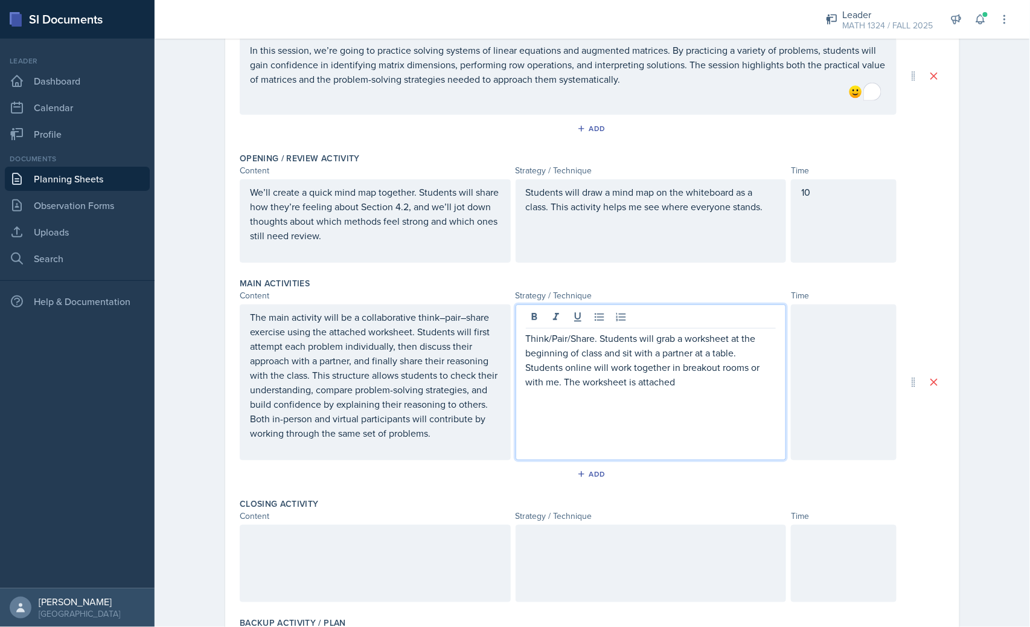
click at [834, 365] on div at bounding box center [844, 382] width 106 height 156
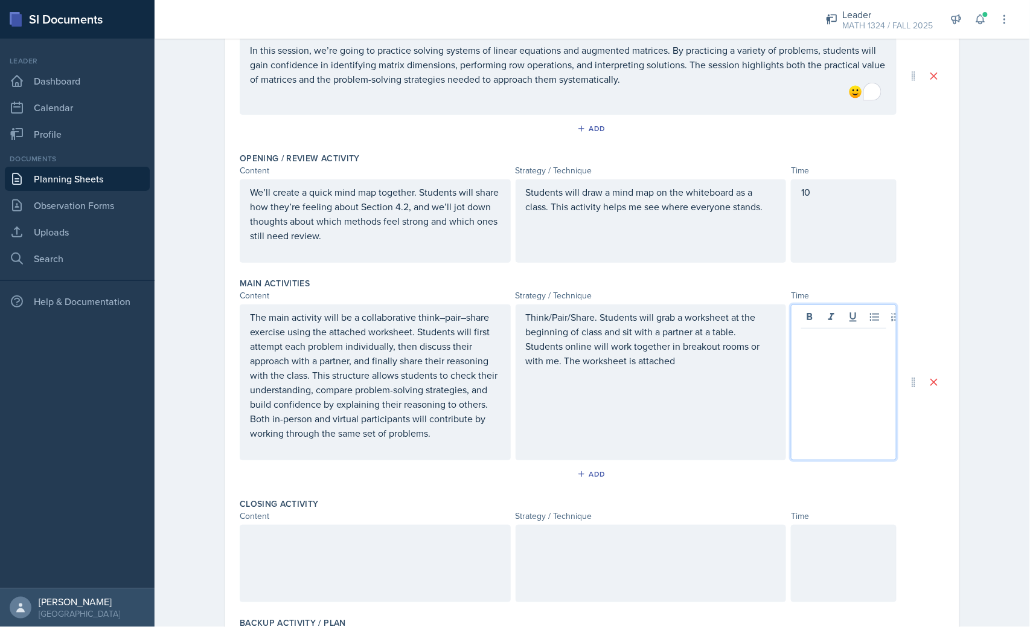
scroll to position [176, 0]
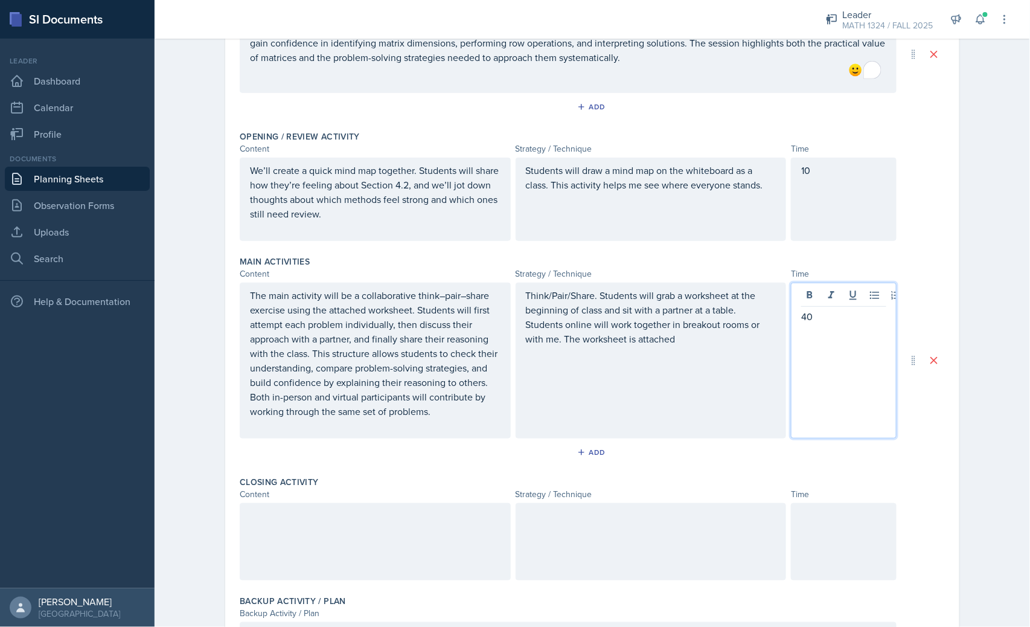
click at [419, 558] on div at bounding box center [375, 541] width 271 height 77
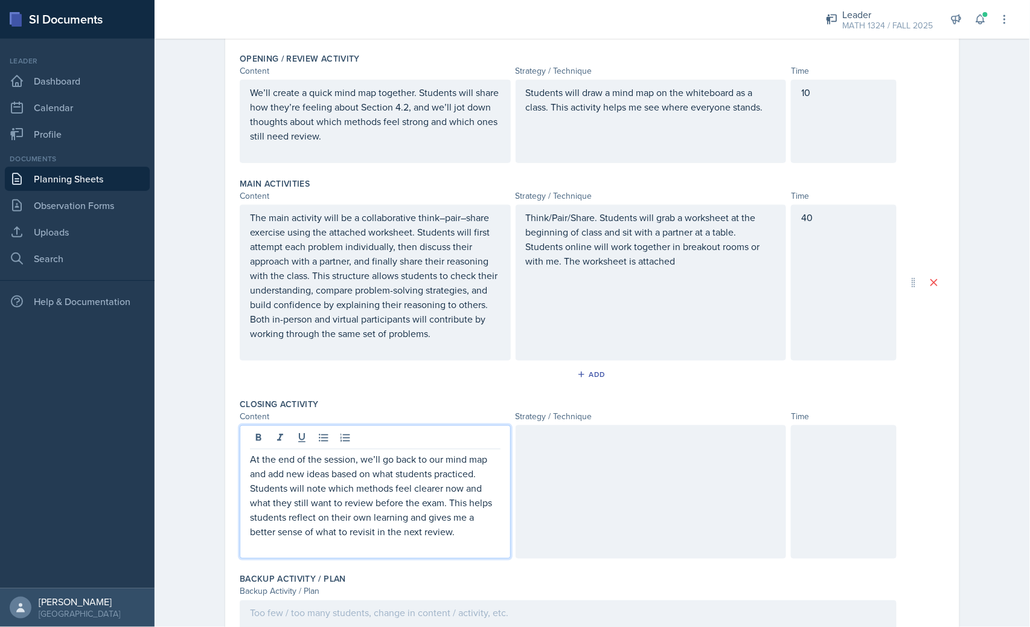
scroll to position [353, 0]
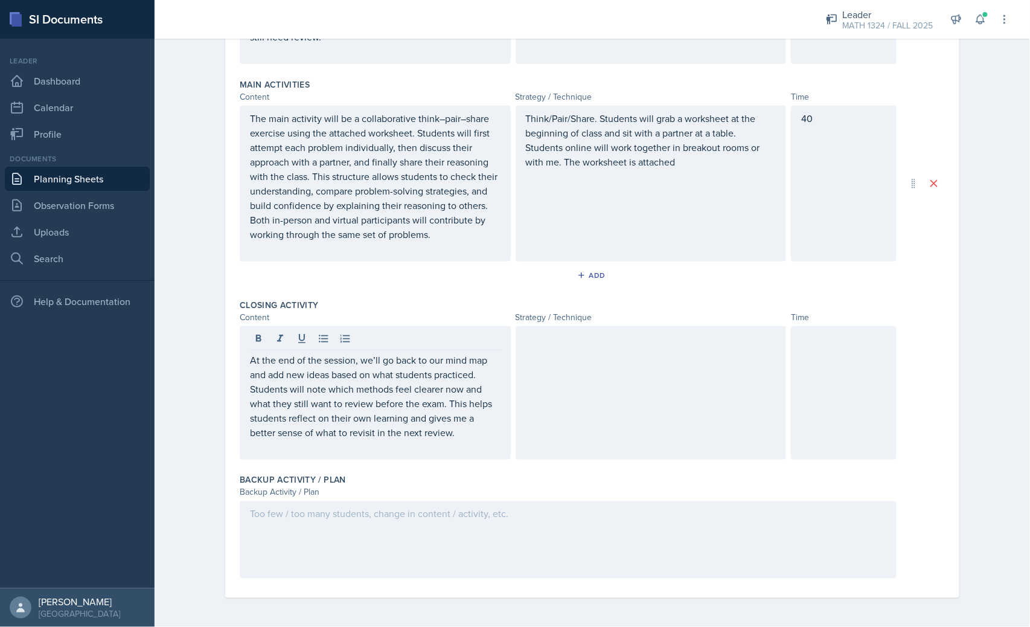
click at [570, 369] on div at bounding box center [651, 392] width 271 height 133
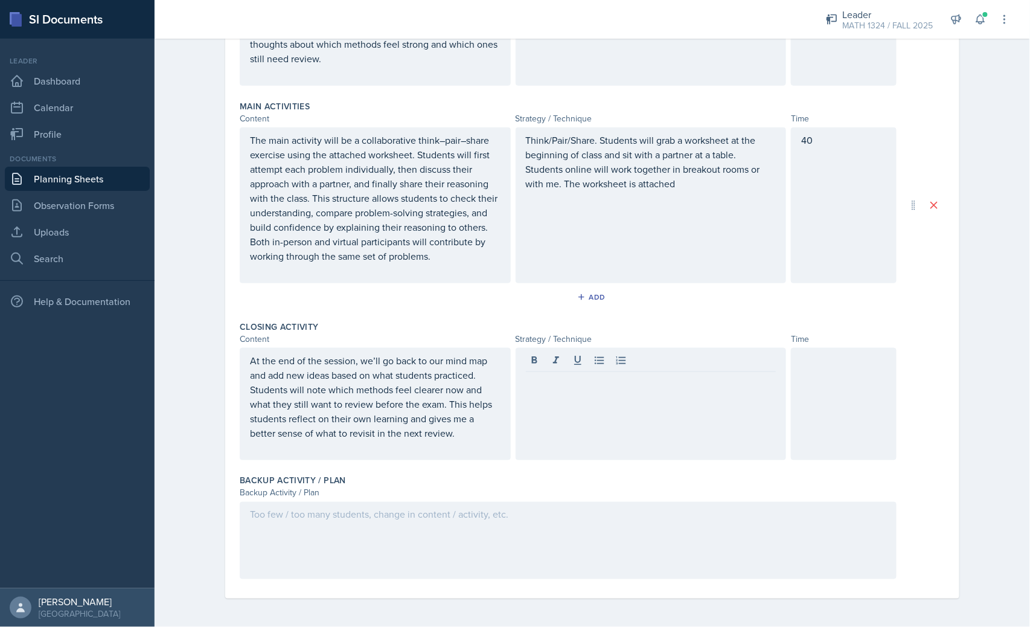
click at [645, 450] on div at bounding box center [651, 404] width 271 height 112
click at [836, 400] on div at bounding box center [844, 404] width 106 height 112
click at [540, 529] on div at bounding box center [568, 540] width 657 height 77
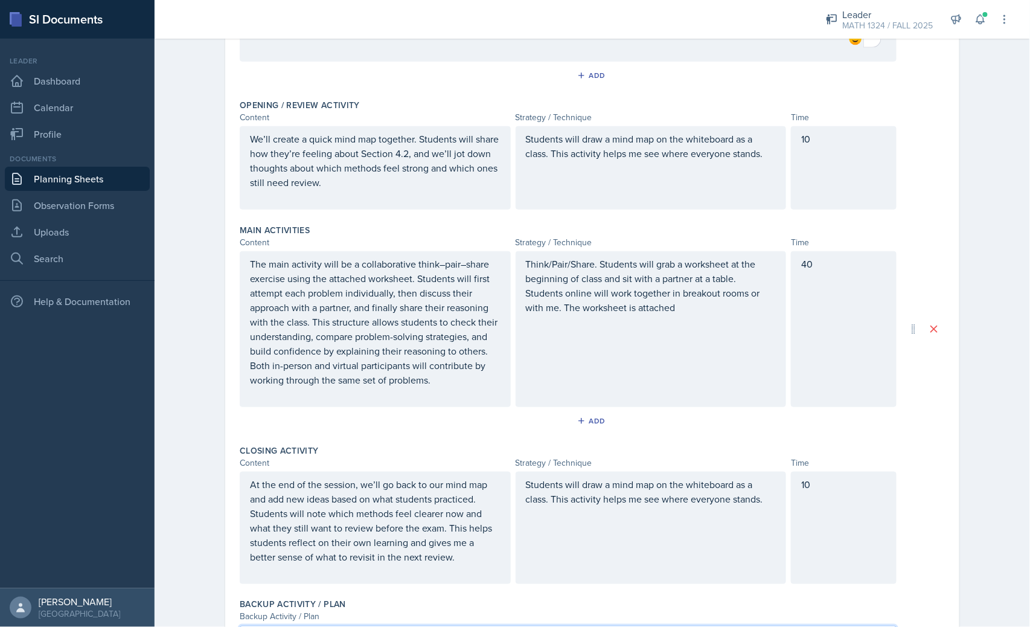
scroll to position [0, 0]
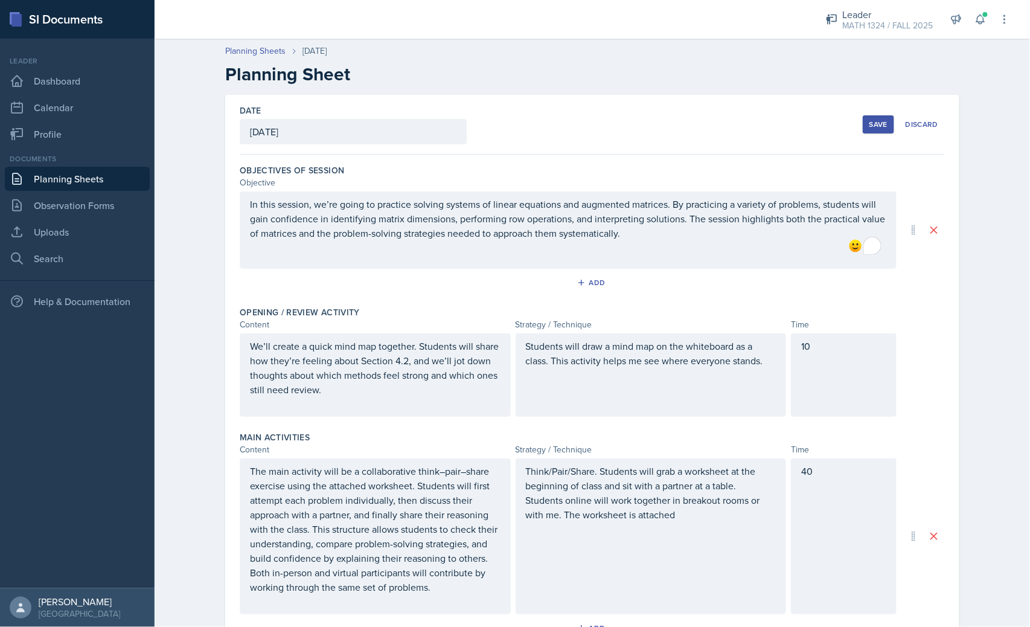
click at [866, 130] on button "Save" at bounding box center [878, 124] width 31 height 18
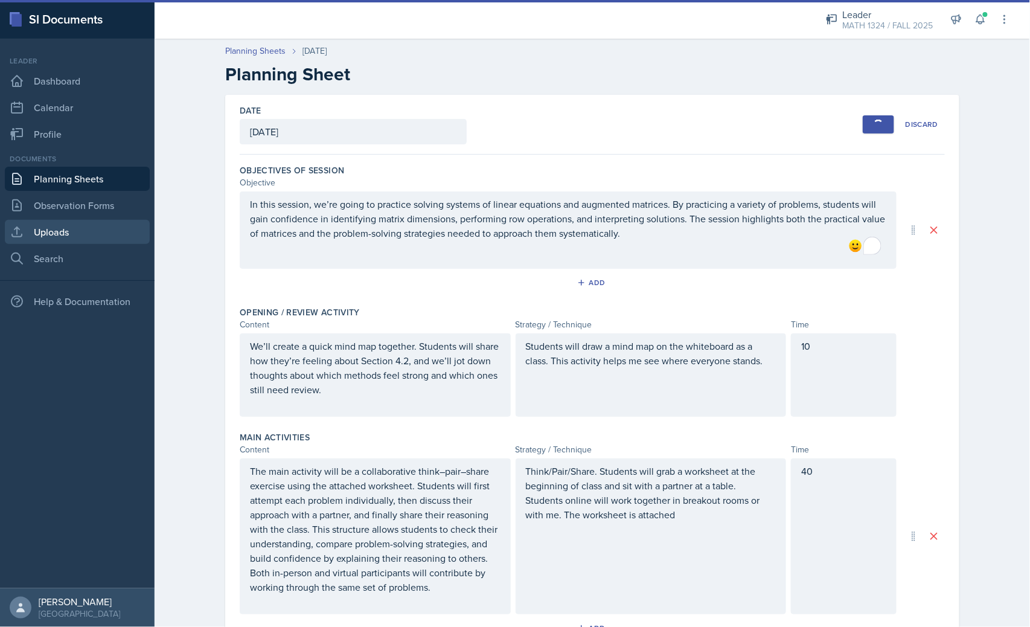
click at [63, 229] on link "Uploads" at bounding box center [77, 232] width 145 height 24
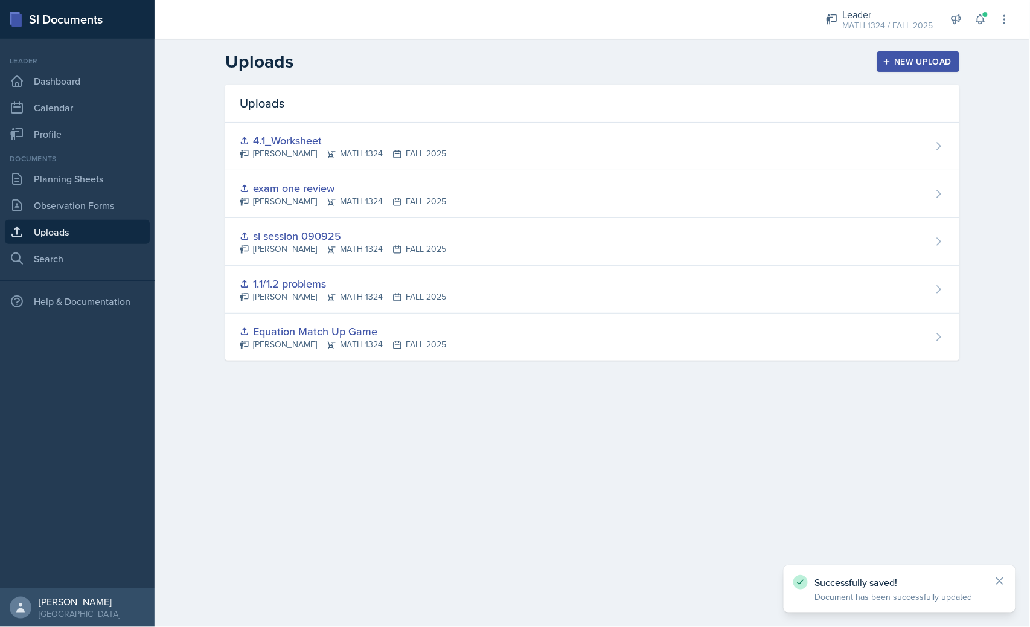
click at [887, 59] on icon "button" at bounding box center [887, 62] width 6 height 6
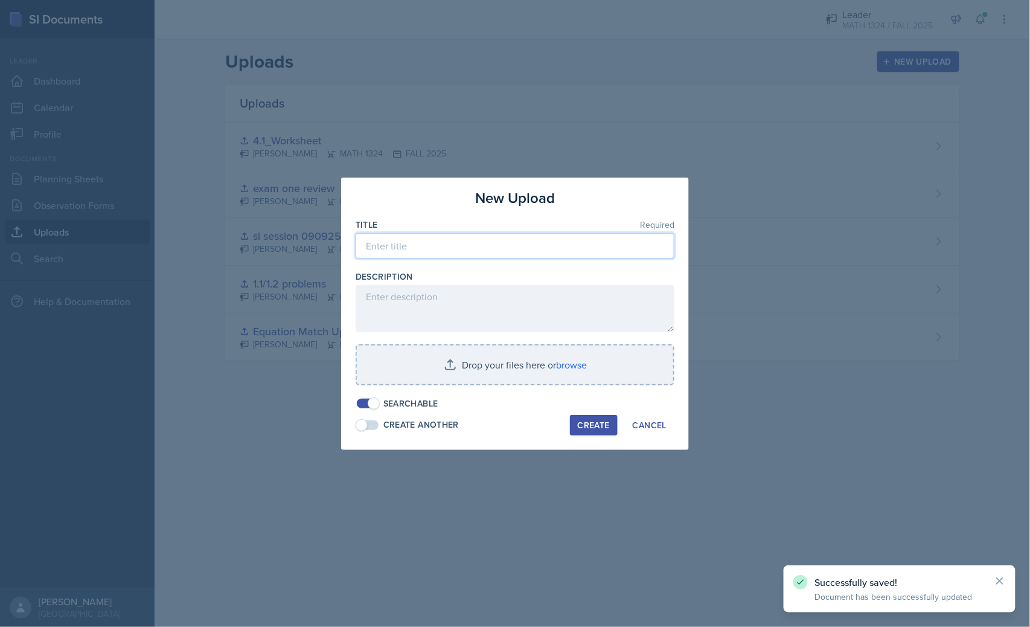
click at [541, 246] on input at bounding box center [515, 245] width 319 height 25
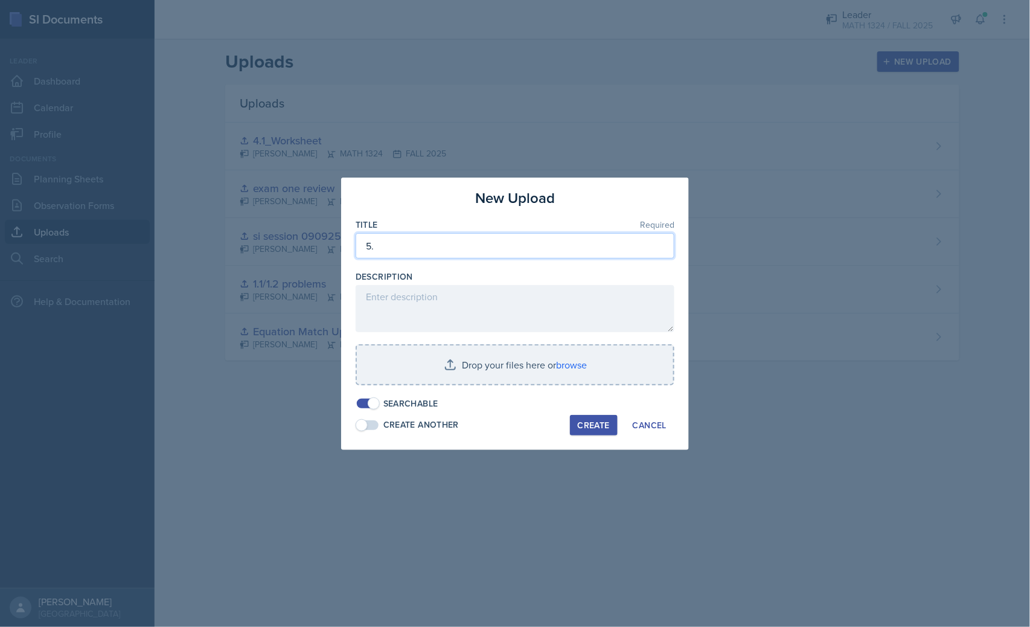
type input "5"
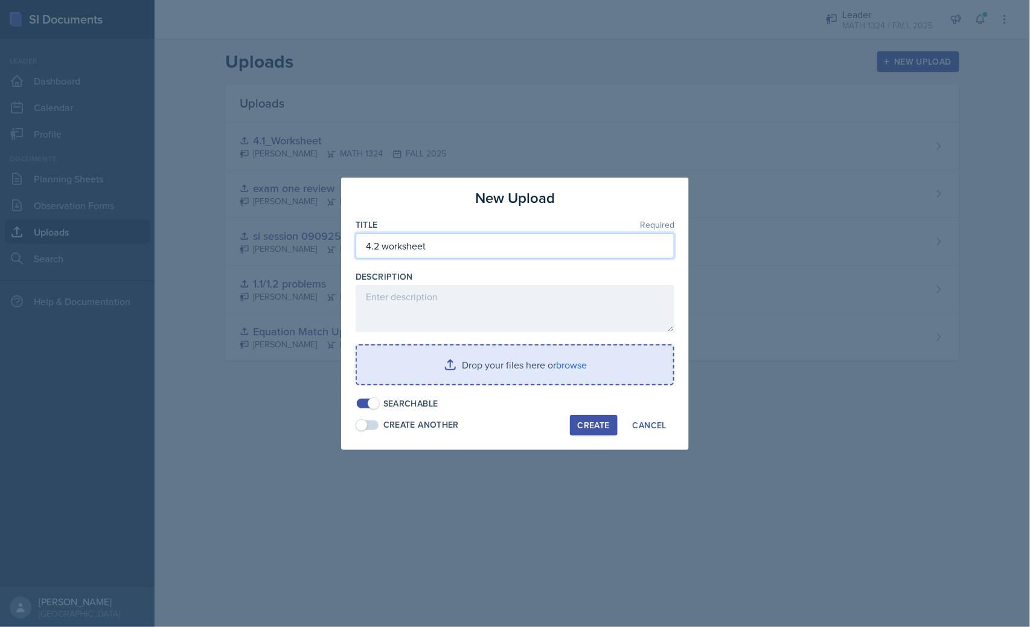
type input "4.2 worksheet"
click at [554, 357] on input "file" at bounding box center [515, 364] width 316 height 39
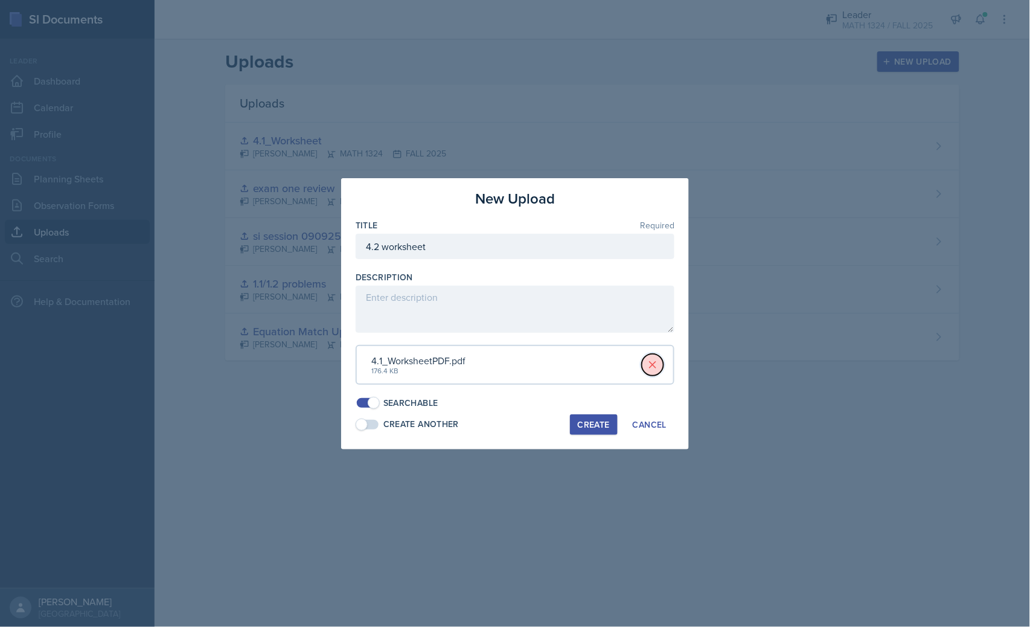
click at [658, 360] on icon at bounding box center [653, 365] width 12 height 12
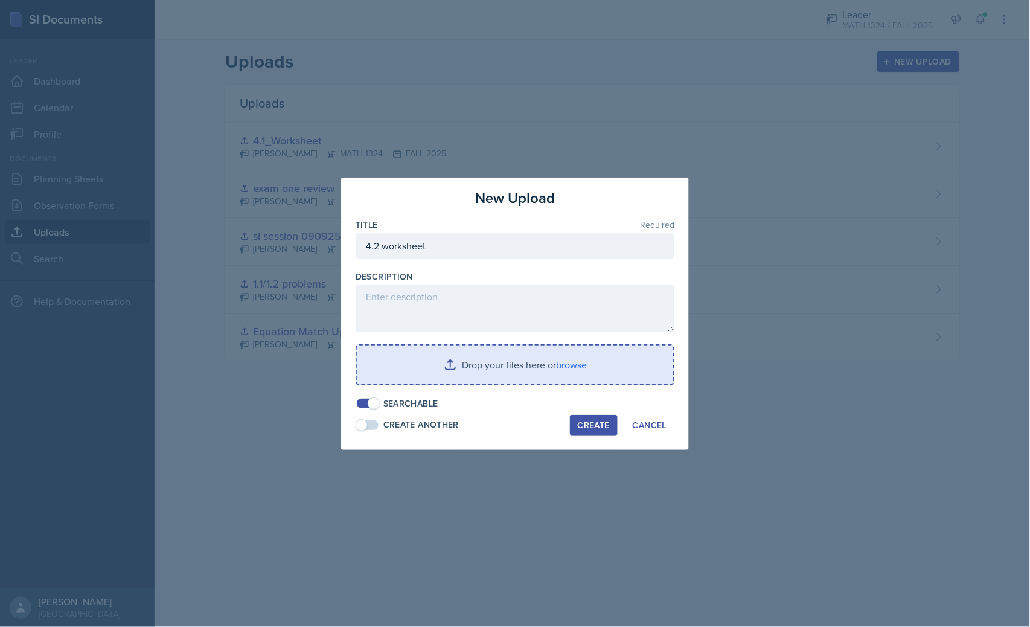
click at [571, 357] on input "file" at bounding box center [515, 364] width 316 height 39
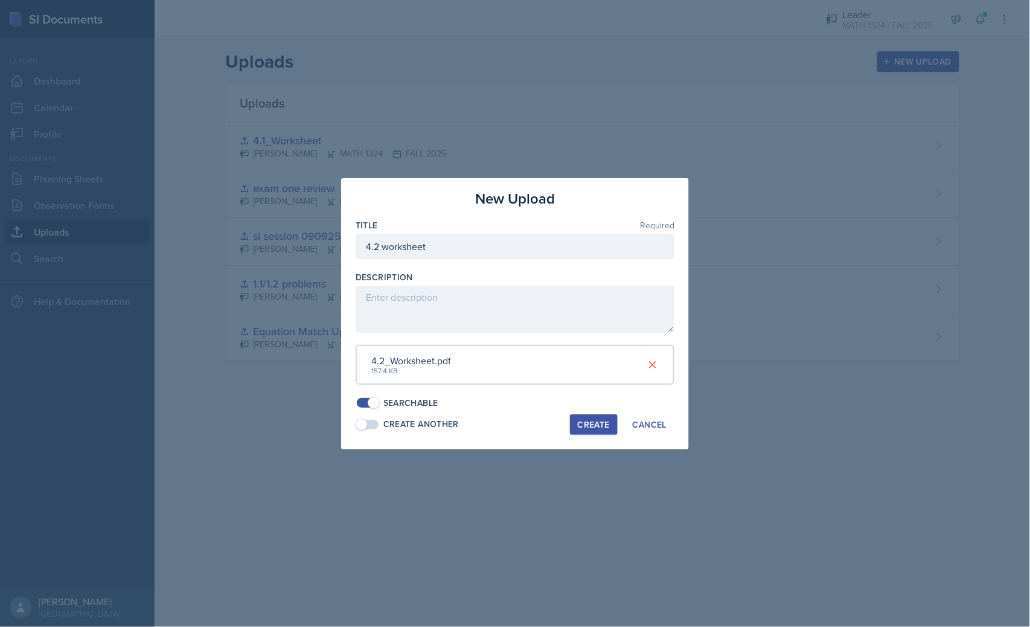
click at [599, 430] on button "Create" at bounding box center [594, 424] width 48 height 21
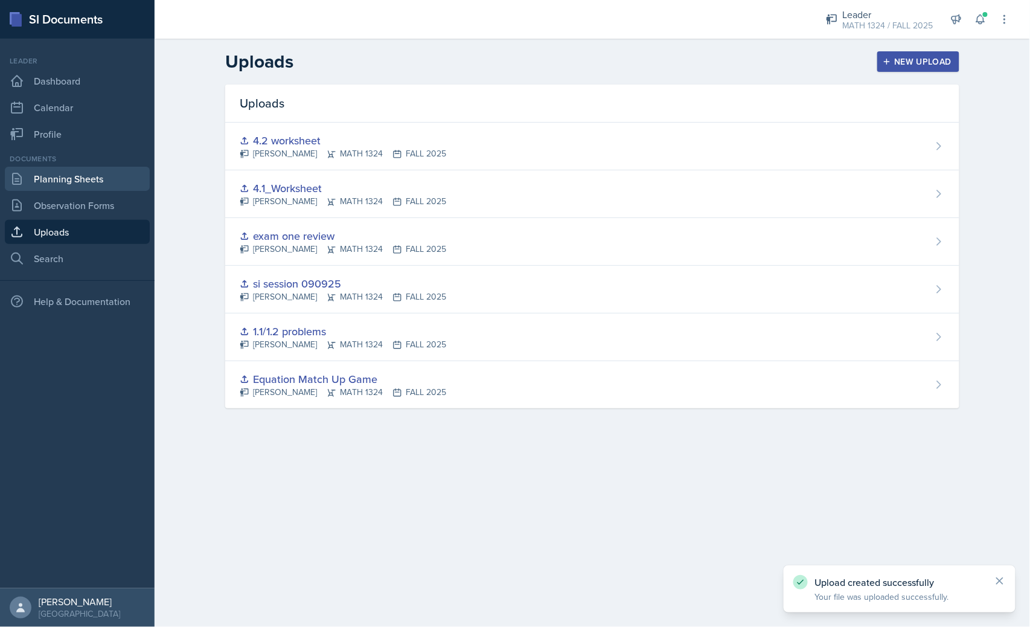
click at [66, 185] on link "Planning Sheets" at bounding box center [77, 179] width 145 height 24
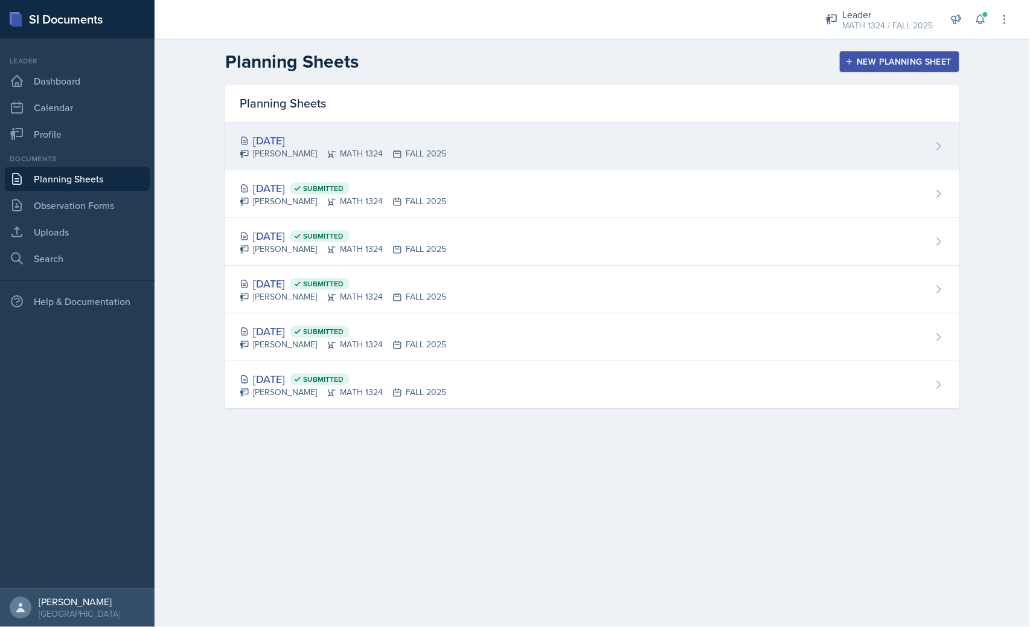
click at [260, 163] on div "Sep 29th, 2025 Erika Bonilla MATH 1324 FALL 2025" at bounding box center [592, 147] width 734 height 48
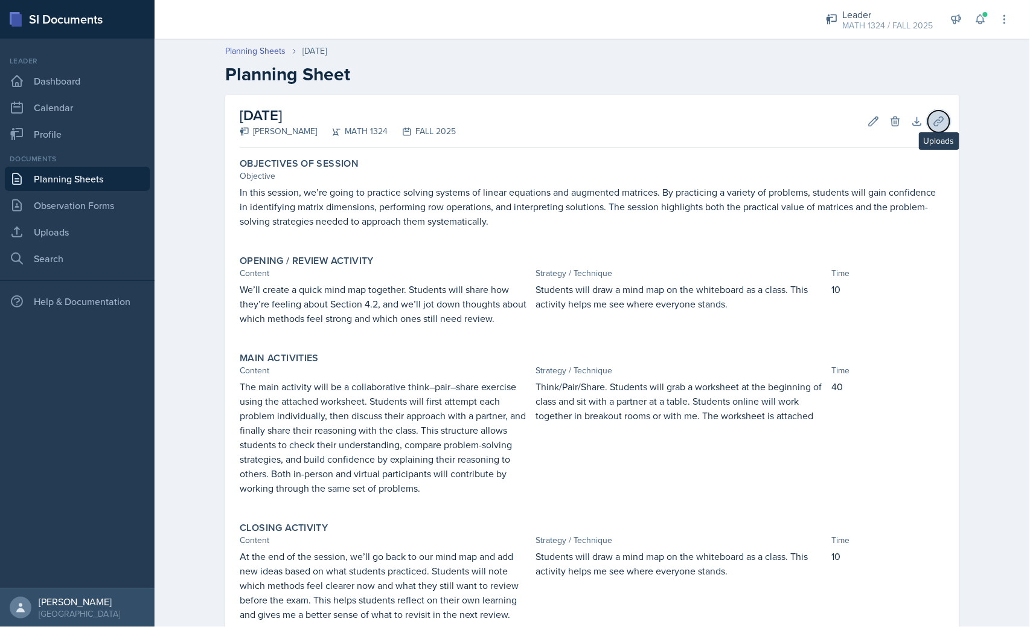
click at [928, 112] on button "Uploads" at bounding box center [939, 121] width 22 height 22
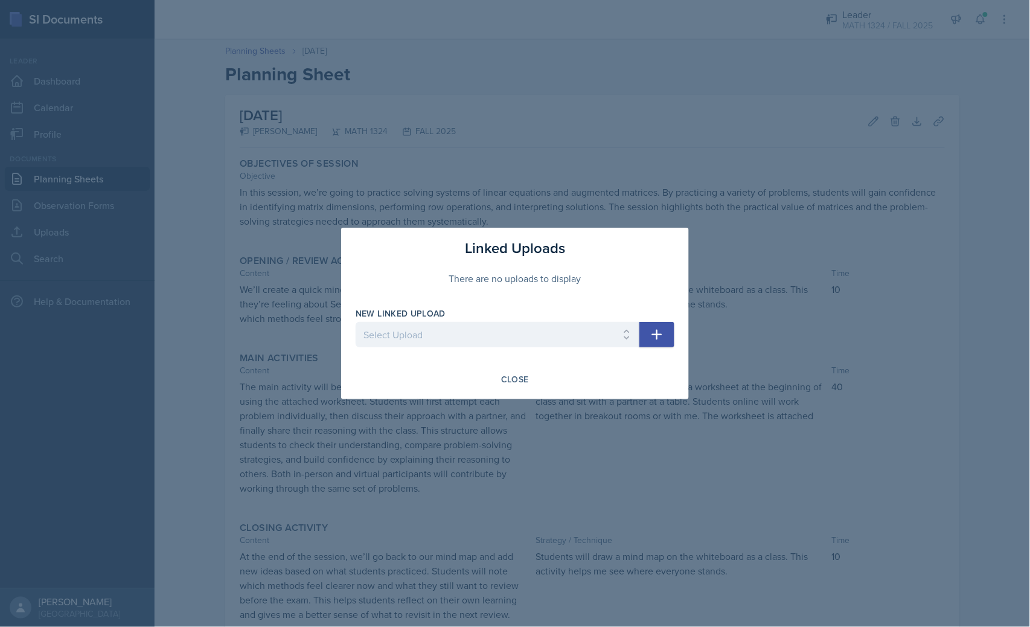
click at [650, 336] on icon "button" at bounding box center [657, 334] width 14 height 14
click at [583, 338] on select "Select Upload Equation Match Up Game 1.1/1.2 problems si session 090925 exam on…" at bounding box center [498, 334] width 284 height 25
select select "6552f3f8-70fd-4b29-b69c-b90bec8a597c"
click at [356, 322] on select "Select Upload Equation Match Up Game 1.1/1.2 problems si session 090925 exam on…" at bounding box center [498, 334] width 284 height 25
click at [658, 337] on icon "button" at bounding box center [657, 334] width 14 height 14
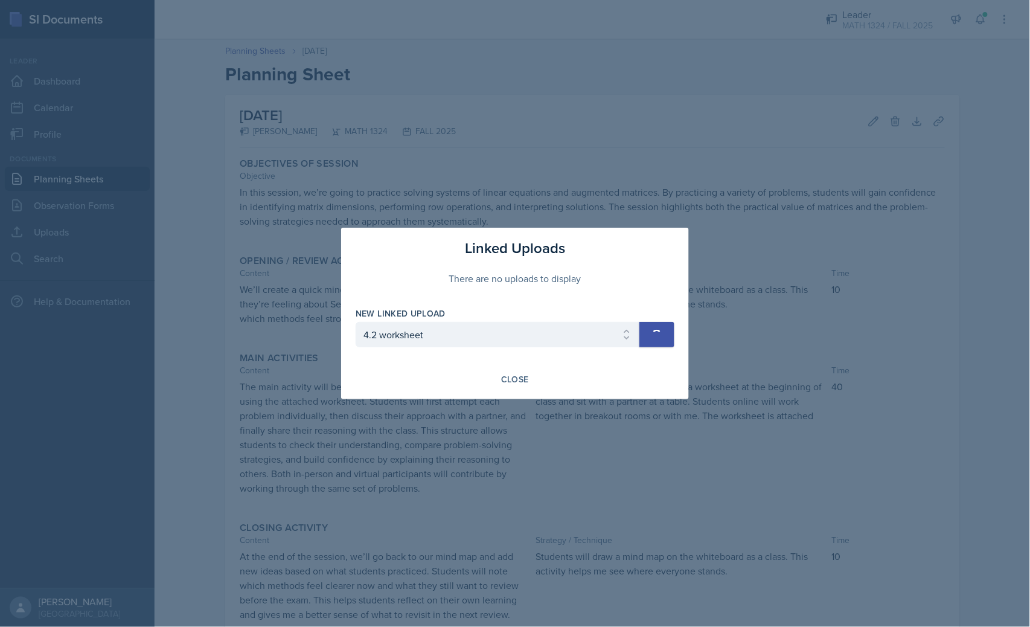
select select
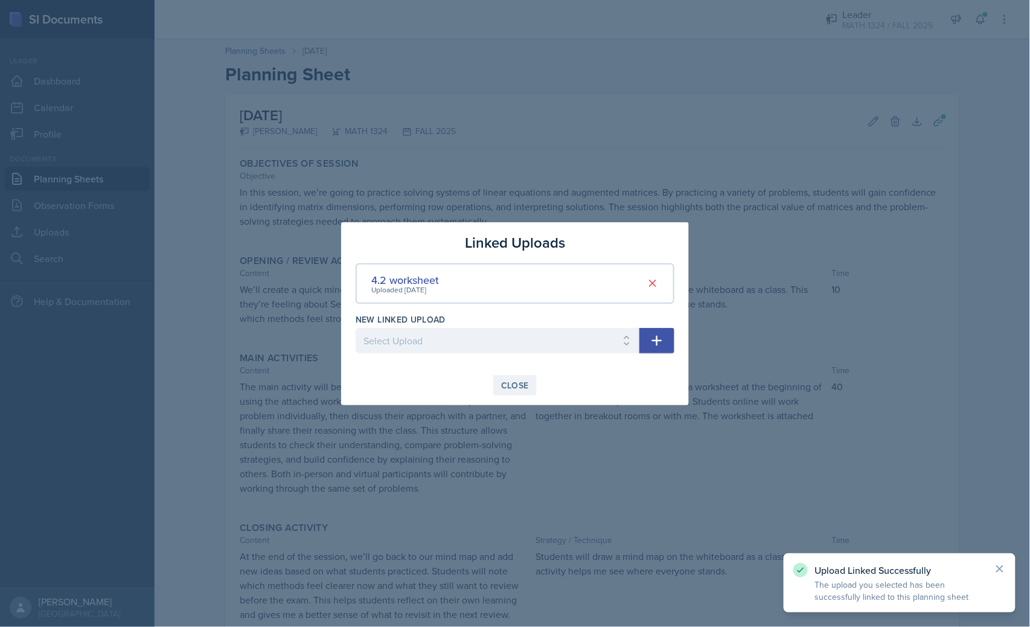
click at [524, 383] on div "Close" at bounding box center [515, 385] width 28 height 10
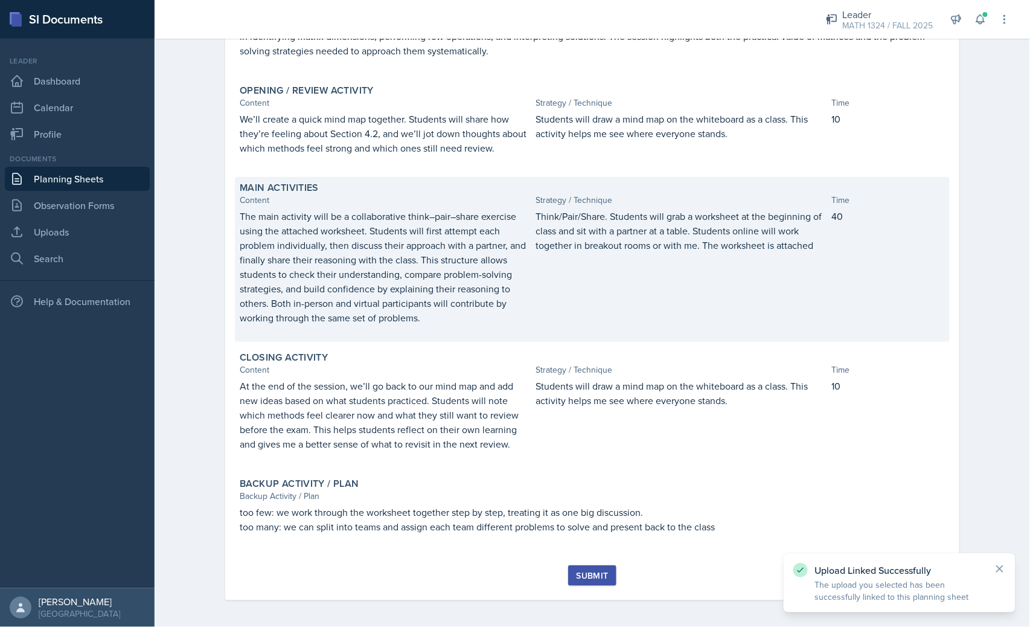
scroll to position [172, 0]
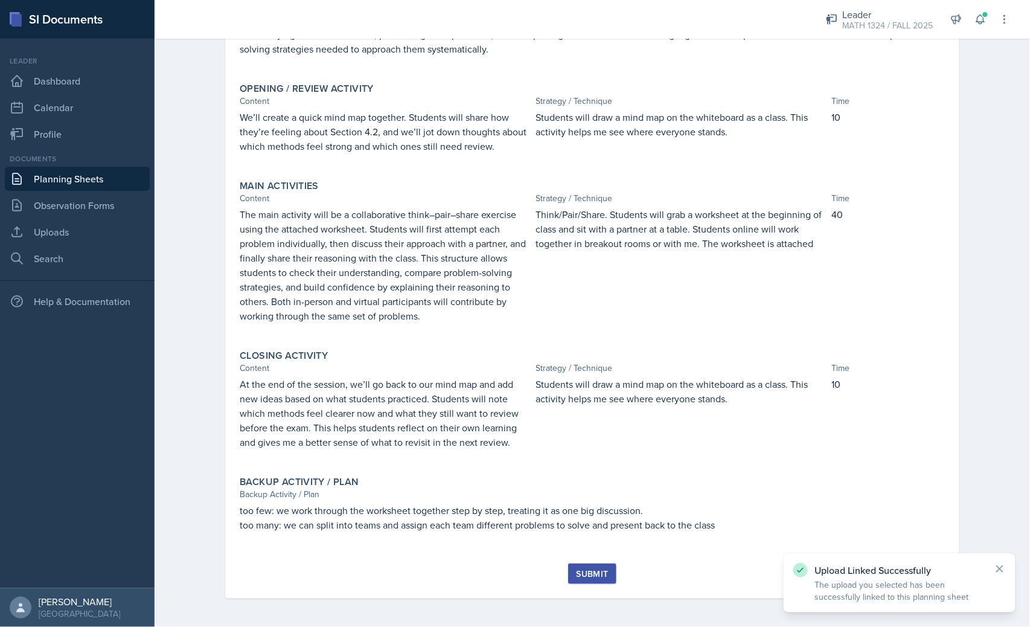
drag, startPoint x: 599, startPoint y: 578, endPoint x: 600, endPoint y: 571, distance: 7.3
click at [599, 578] on button "Submit" at bounding box center [592, 573] width 48 height 21
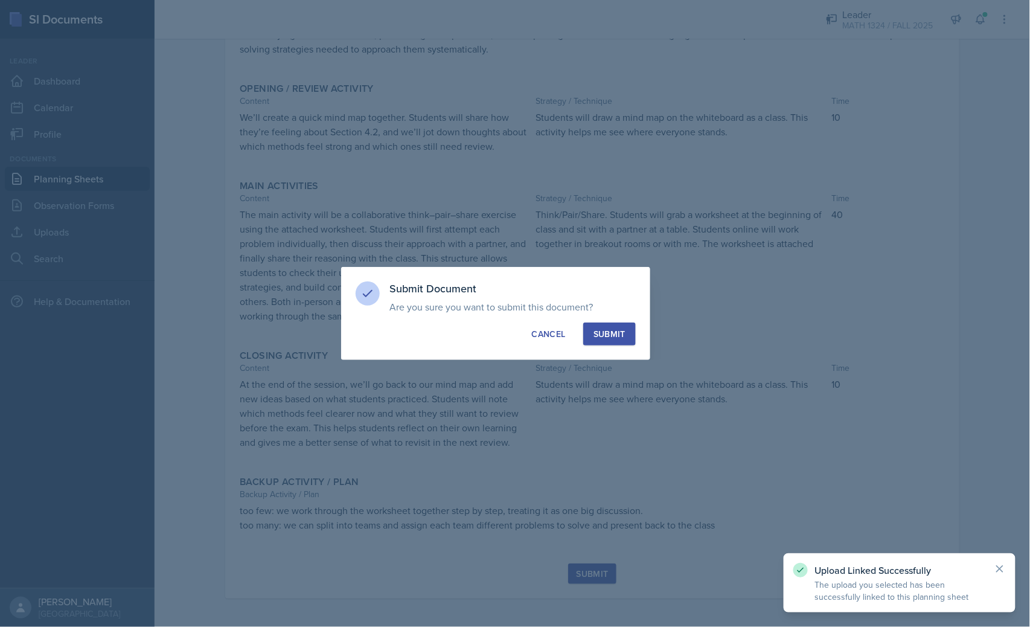
click at [606, 333] on div "Submit" at bounding box center [609, 334] width 32 height 12
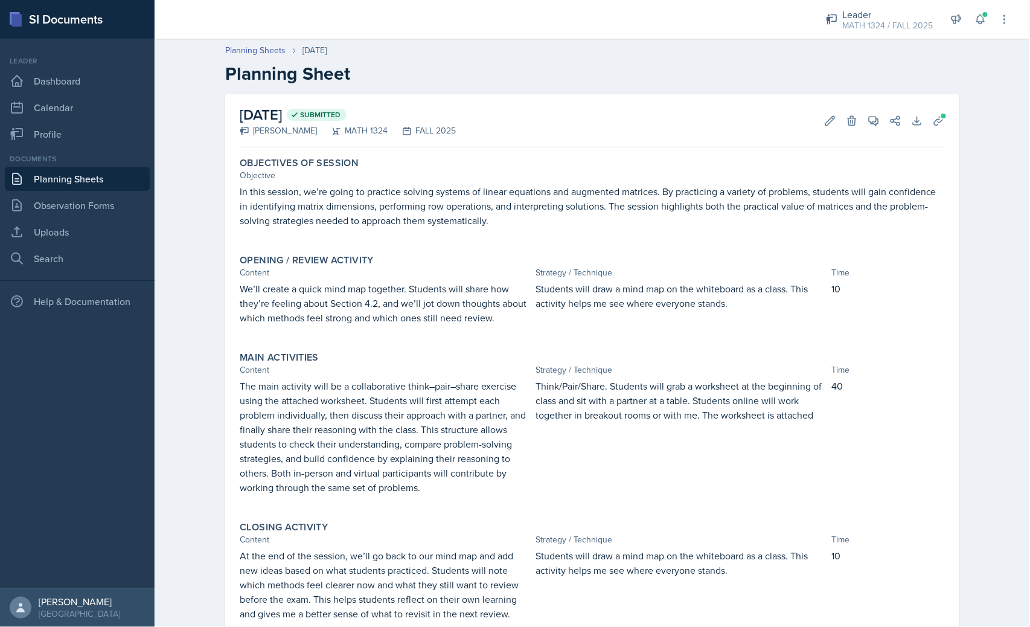
scroll to position [0, 0]
click at [27, 175] on link "Planning Sheets" at bounding box center [77, 179] width 145 height 24
